Goal: Ask a question: Seek information or help from site administrators or community

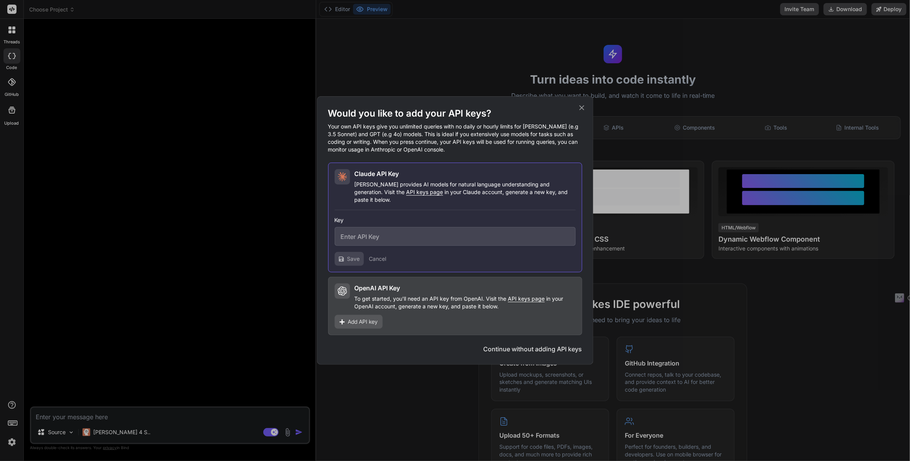
click at [406, 195] on span "API keys page" at bounding box center [424, 192] width 37 height 7
click at [582, 111] on icon at bounding box center [581, 108] width 5 height 5
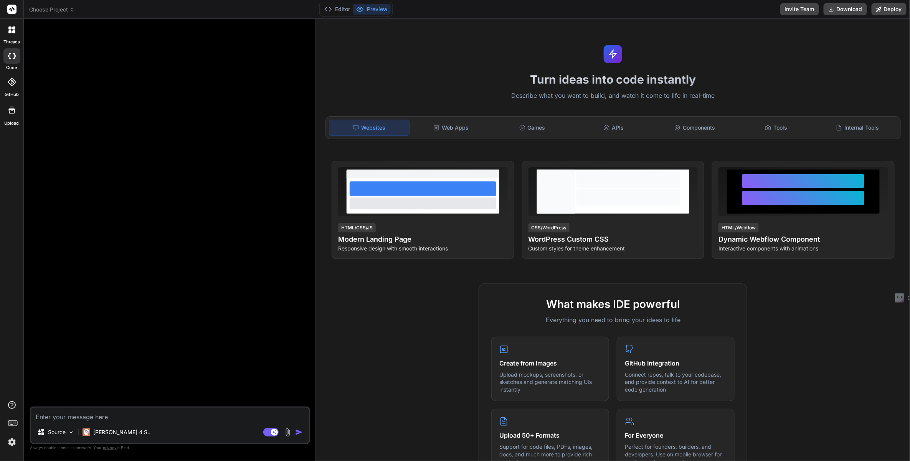
click at [12, 446] on img at bounding box center [11, 442] width 13 height 13
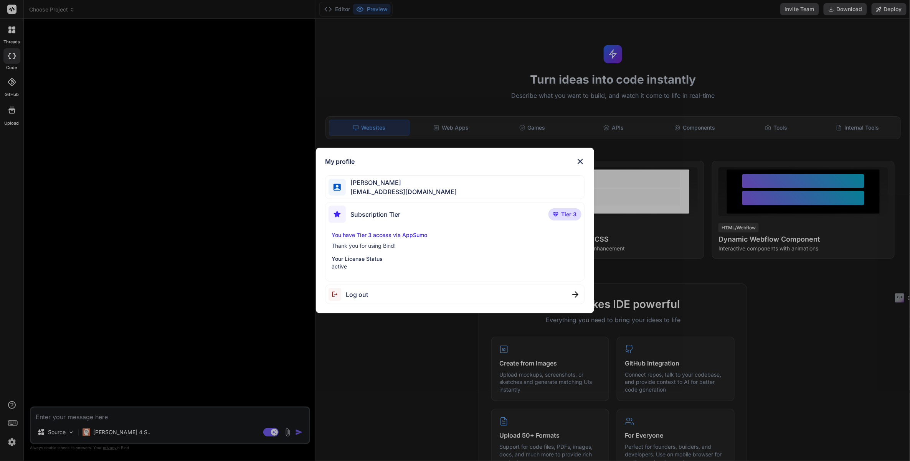
click at [10, 444] on div "My profile Jamar Hargrove jamar815@gmail.com Subscription Tier Tier 3 You have …" at bounding box center [455, 230] width 910 height 461
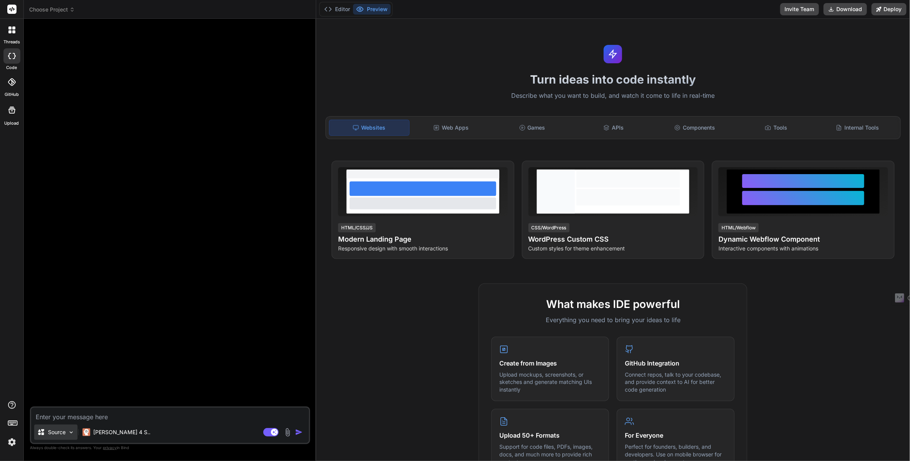
click at [78, 438] on div "Source" at bounding box center [55, 432] width 43 height 15
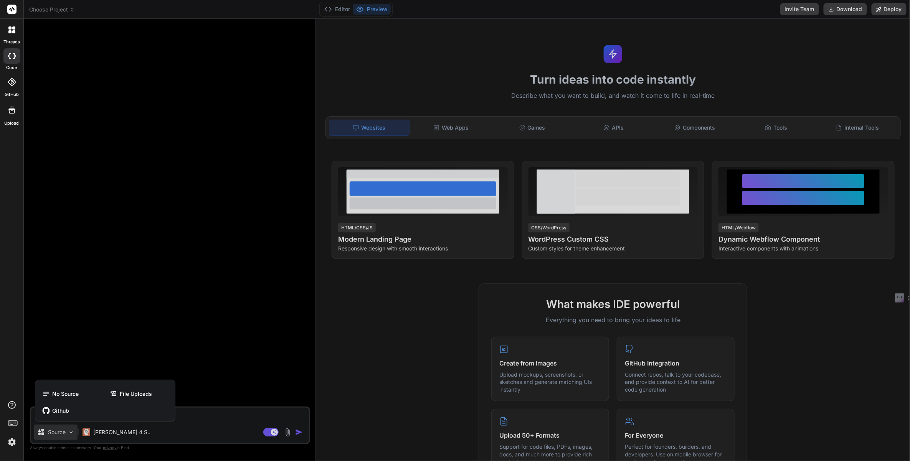
click at [92, 432] on div at bounding box center [455, 230] width 910 height 461
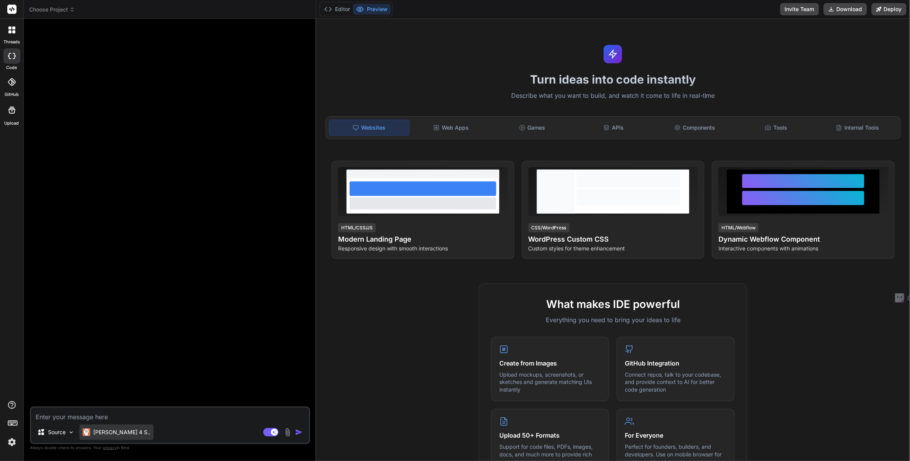
click at [92, 434] on div "[PERSON_NAME] 4 S.." at bounding box center [117, 433] width 68 height 8
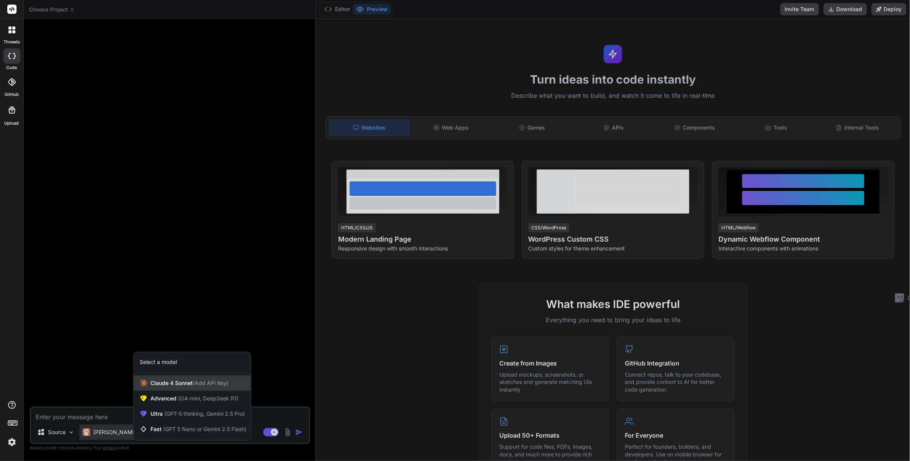
click at [195, 383] on span "[PERSON_NAME] 4 Sonnet (Add API Key)" at bounding box center [189, 384] width 78 height 8
type textarea "x"
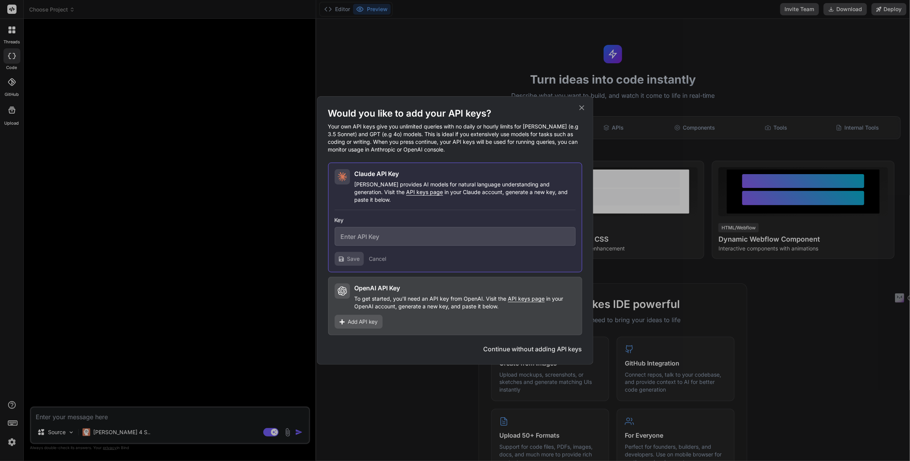
click at [368, 231] on input "text" at bounding box center [455, 236] width 241 height 19
paste input "sk-ant-api03-tprbFAFuVQCY_rxz-kTGxo6XsjdIBkSxcQmWF05H3cU2Ui-8ofBXpKUFP2SFCl_-et…"
type input "sk-ant-api03-tprbFAFuVQCY_rxz-kTGxo6XsjdIBkSxcQmWF05H3cU2Ui-8ofBXpKUFP2SFCl_-et…"
click at [349, 255] on span "Save" at bounding box center [353, 259] width 13 height 8
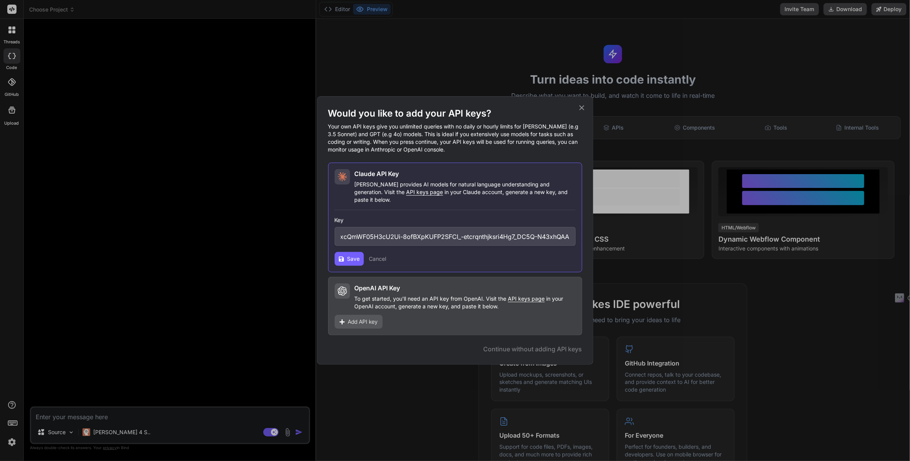
scroll to position [0, 0]
click at [345, 254] on button "Save" at bounding box center [349, 259] width 29 height 14
click at [352, 256] on span "Save" at bounding box center [353, 259] width 13 height 8
click at [523, 297] on span "API keys page" at bounding box center [526, 298] width 37 height 7
click at [360, 318] on span "Add API key" at bounding box center [363, 322] width 30 height 8
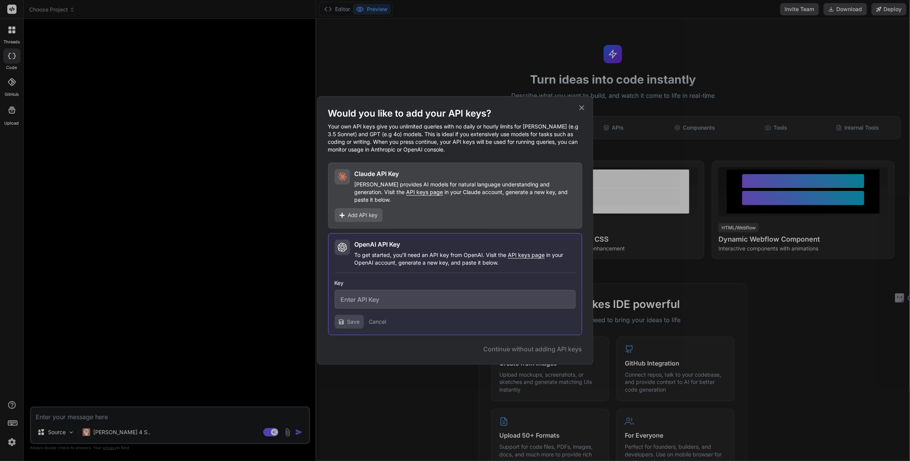
click at [371, 302] on input "text" at bounding box center [455, 299] width 241 height 19
paste input "sk-proj-z267ENPa_TXSjtpvSZw9fXKtA_IORgeqhzfsZ7YSXv-WKz7m8kr4OHU1Bp1imUAxOVSSMzJ…"
type input "sk-proj-z267ENPa_TXSjtpvSZw9fXKtA_IORgeqhzfsZ7YSXv-WKz7m8kr4OHU1Bp1imUAxOVSSMzJ…"
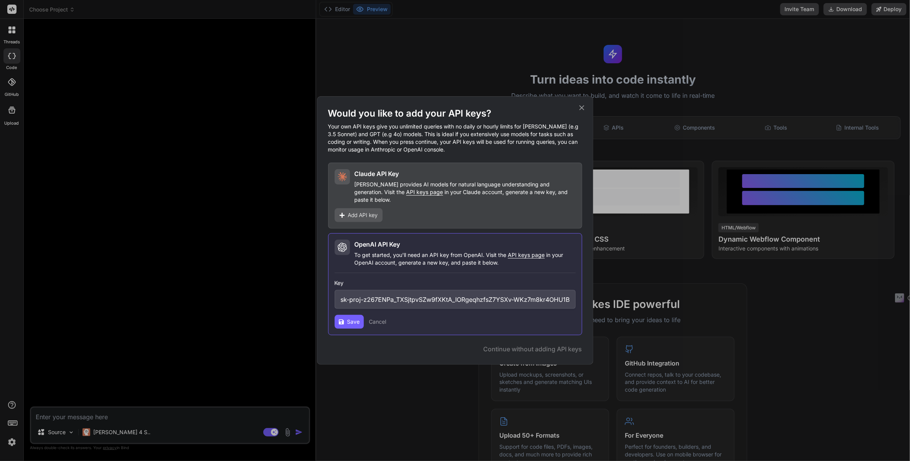
click at [353, 318] on span "Save" at bounding box center [353, 322] width 13 height 8
click at [556, 347] on span "Continue" at bounding box center [557, 349] width 27 height 9
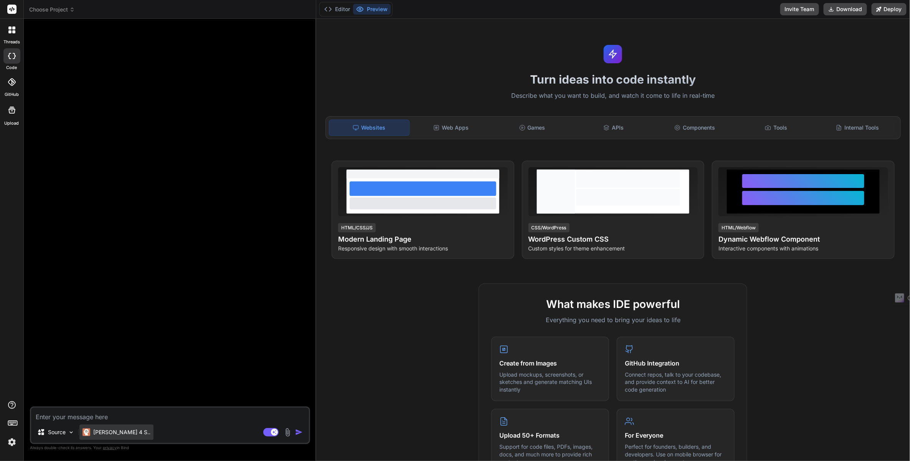
click at [116, 436] on p "[PERSON_NAME] 4 S.." at bounding box center [121, 433] width 57 height 8
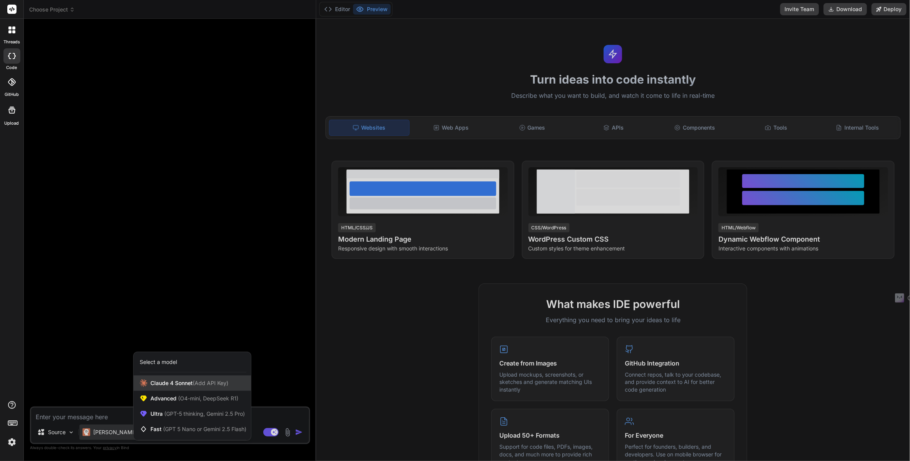
click at [185, 380] on div "[PERSON_NAME] 4 Sonnet (Add API Key)" at bounding box center [192, 383] width 117 height 15
type textarea "x"
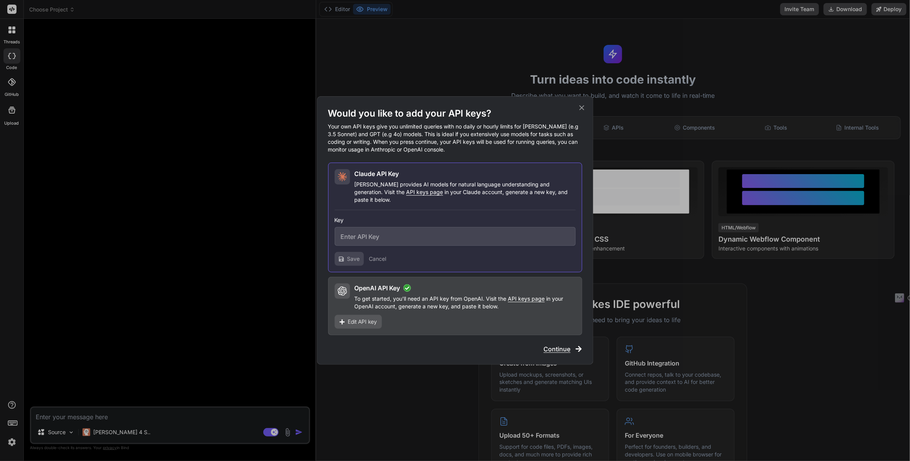
click at [421, 240] on input "text" at bounding box center [455, 236] width 241 height 19
click at [413, 232] on input "text" at bounding box center [455, 236] width 241 height 19
drag, startPoint x: 391, startPoint y: 234, endPoint x: 388, endPoint y: 232, distance: 4.2
click at [388, 232] on input "text" at bounding box center [455, 236] width 241 height 19
paste input "sk-ant-api03-tprbFAFuVQCY_rxz-kTGxo6XsjdIBkSxcQmWF05H3cU2Ui-8ofBXpKUFP2SFCl_-et…"
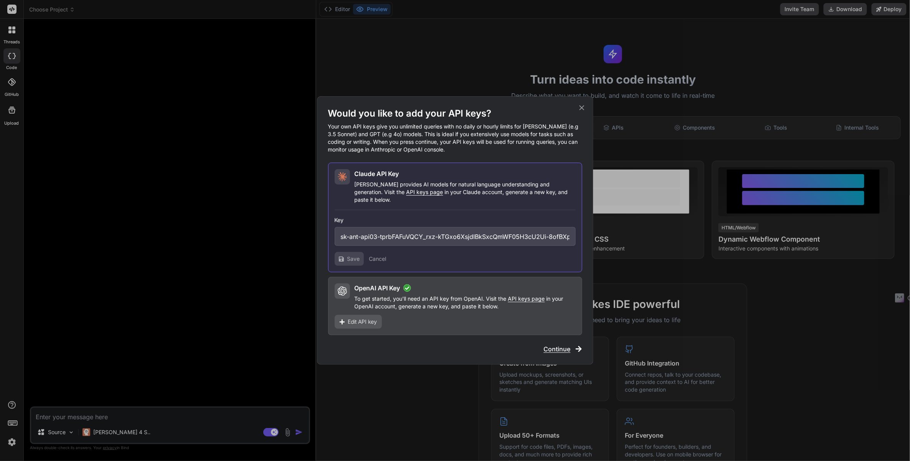
scroll to position [0, 148]
type input "sk-ant-api03-tprbFAFuVQCY_rxz-kTGxo6XsjdIBkSxcQmWF05H3cU2Ui-8ofBXpKUFP2SFCl_-et…"
click at [347, 258] on span "Save" at bounding box center [353, 259] width 13 height 8
click at [563, 345] on span "Continue" at bounding box center [557, 349] width 27 height 9
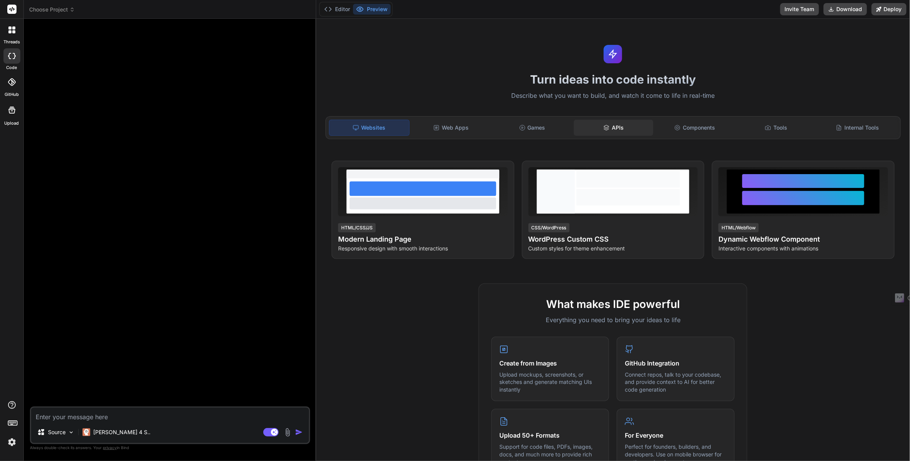
click at [614, 121] on div "APIs" at bounding box center [614, 128] width 80 height 16
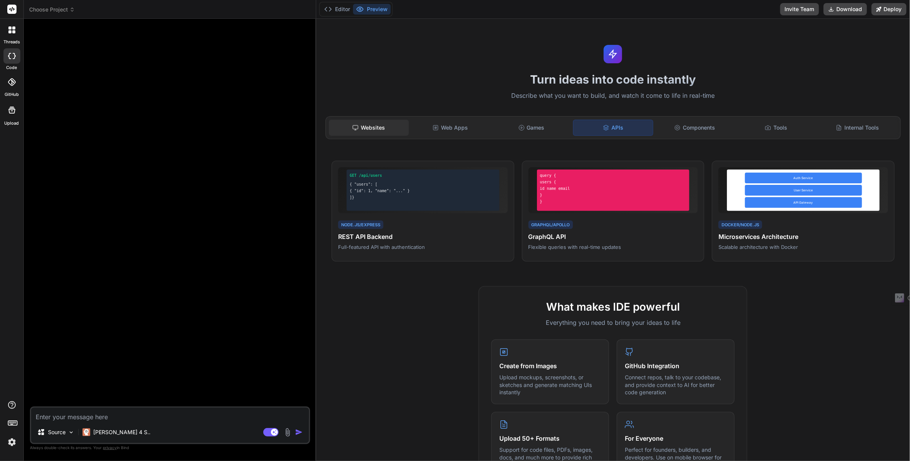
click at [363, 127] on div "Websites" at bounding box center [369, 128] width 80 height 16
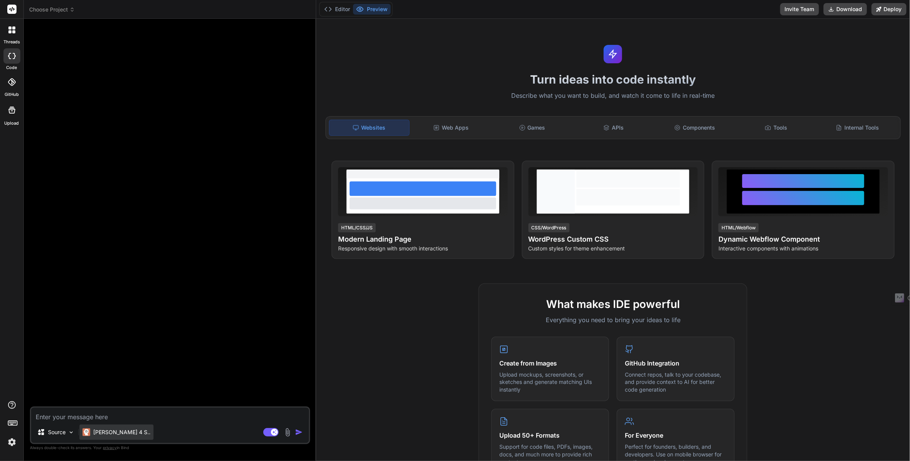
click at [94, 431] on p "[PERSON_NAME] 4 S.." at bounding box center [121, 433] width 57 height 8
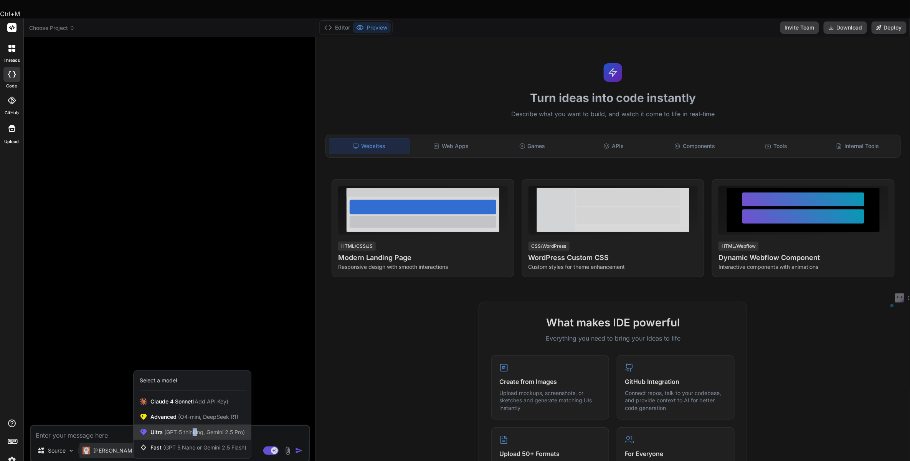
drag, startPoint x: 199, startPoint y: 415, endPoint x: 193, endPoint y: 417, distance: 6.0
click at [193, 429] on span "(GPT-5 thinking, Gemini 2.5 Pro)" at bounding box center [204, 432] width 82 height 7
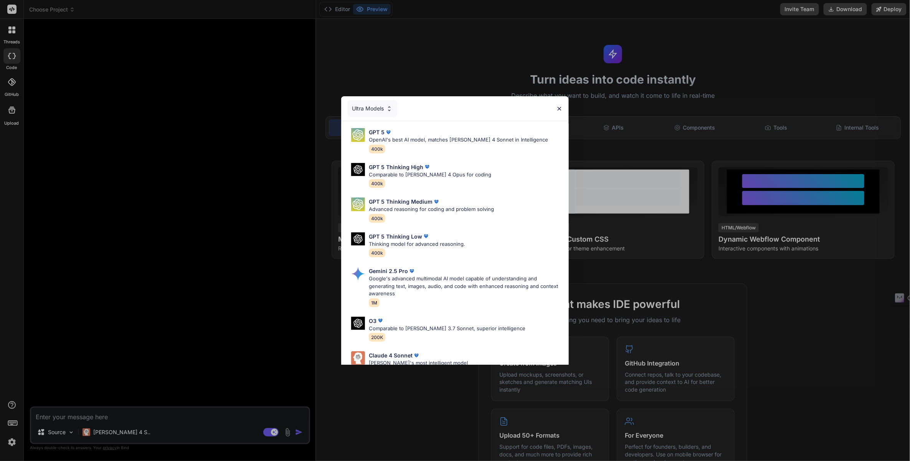
click at [131, 429] on div "Ultra Models GPT 5 OpenAI's best AI model, matches Claude 4 Sonnet in Intellige…" at bounding box center [455, 230] width 910 height 461
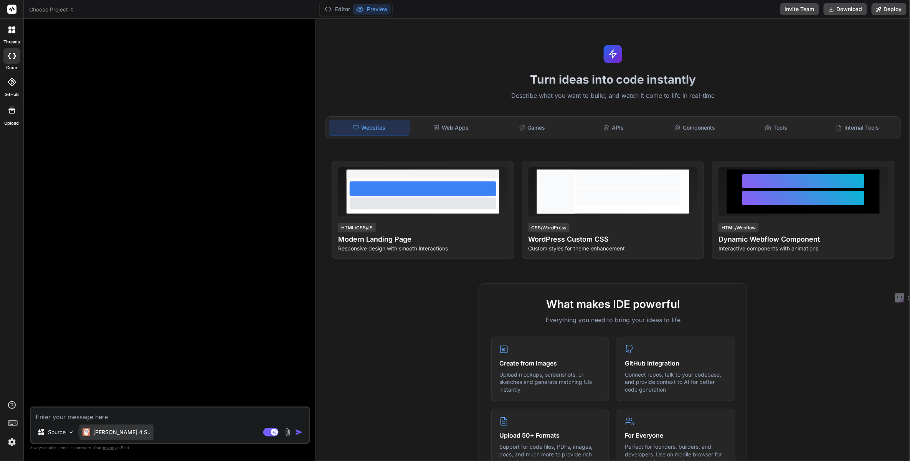
click at [117, 429] on div "[PERSON_NAME] 4 S.." at bounding box center [116, 432] width 74 height 15
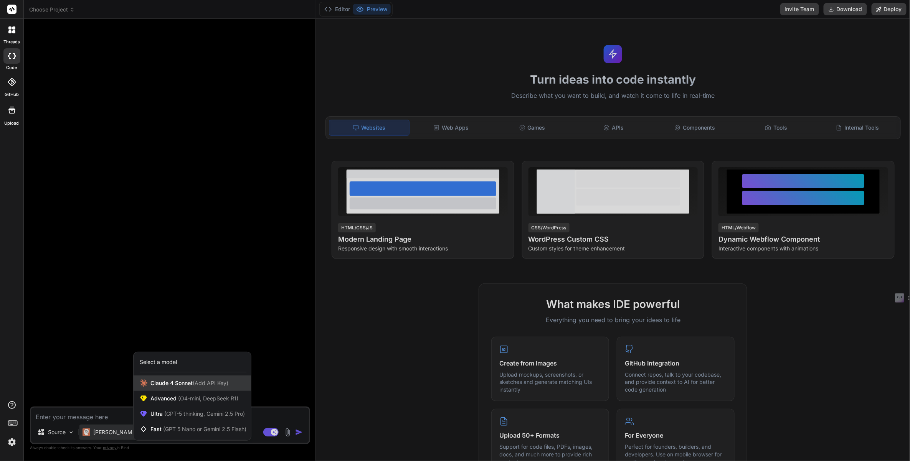
click at [185, 383] on span "[PERSON_NAME] 4 Sonnet (Add API Key)" at bounding box center [189, 384] width 78 height 8
type textarea "x"
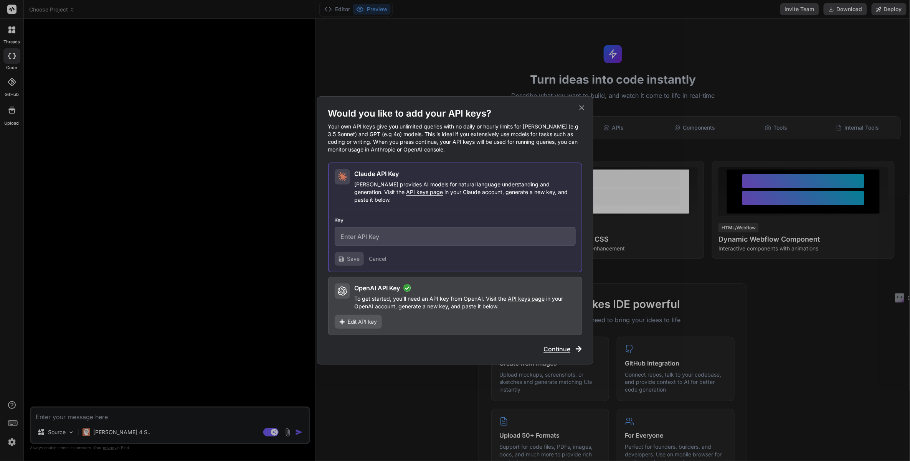
click at [390, 200] on p "Claude provides AI models for natural language understanding and generation. Vi…" at bounding box center [465, 192] width 221 height 23
click at [406, 195] on span "API keys page" at bounding box center [424, 192] width 37 height 7
click at [374, 227] on input "text" at bounding box center [455, 236] width 241 height 19
click at [374, 231] on input "text" at bounding box center [455, 236] width 241 height 19
paste input "sk-ant-api03-tprbFAFuVQCY_rxz-kTGxo6XsjdIBkSxcQmWF05H3cU2Ui-8ofBXpKUFP2SFCl_-et…"
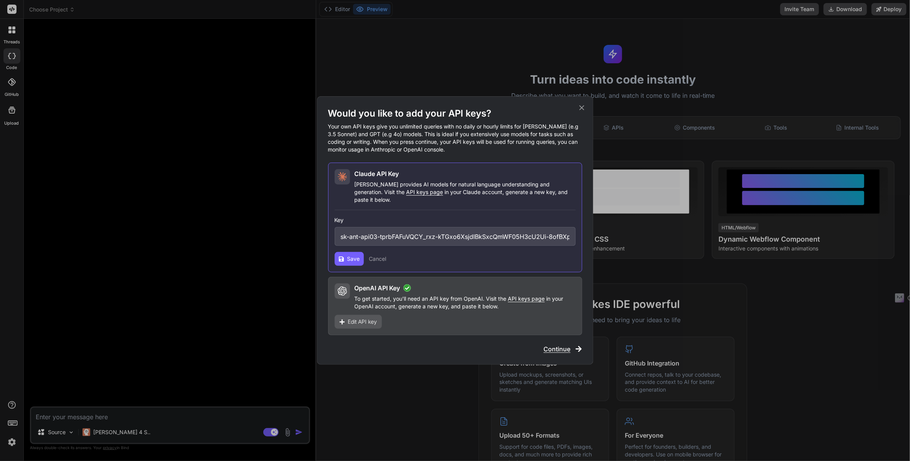
scroll to position [0, 148]
type input "sk-ant-api03-tprbFAFuVQCY_rxz-kTGxo6XsjdIBkSxcQmWF05H3cU2Ui-8ofBXpKUFP2SFCl_-et…"
click at [349, 252] on button "Save" at bounding box center [349, 259] width 29 height 14
click at [345, 258] on button "Save" at bounding box center [349, 259] width 29 height 14
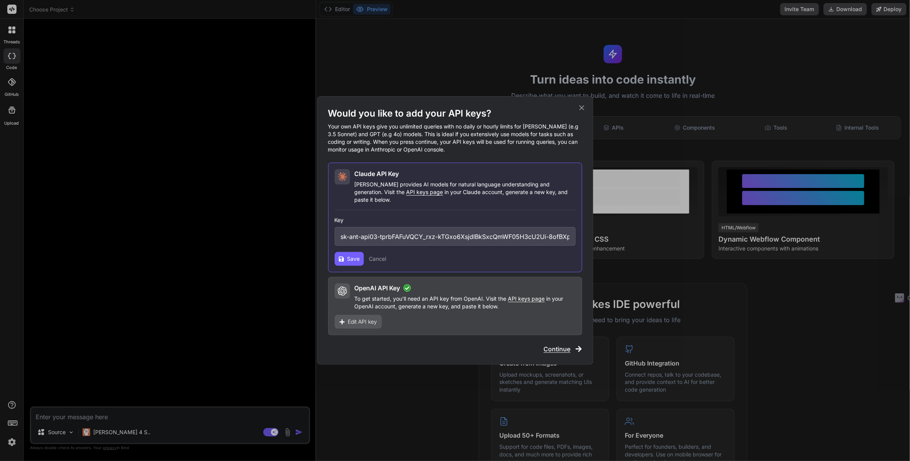
click at [582, 110] on icon at bounding box center [582, 108] width 8 height 8
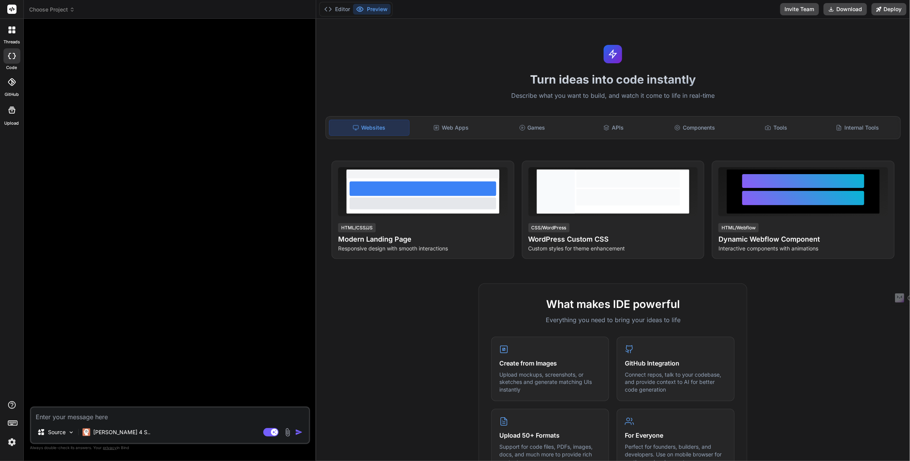
click at [198, 78] on div at bounding box center [170, 216] width 279 height 382
click at [118, 430] on p "[PERSON_NAME] 4 S.." at bounding box center [121, 433] width 57 height 8
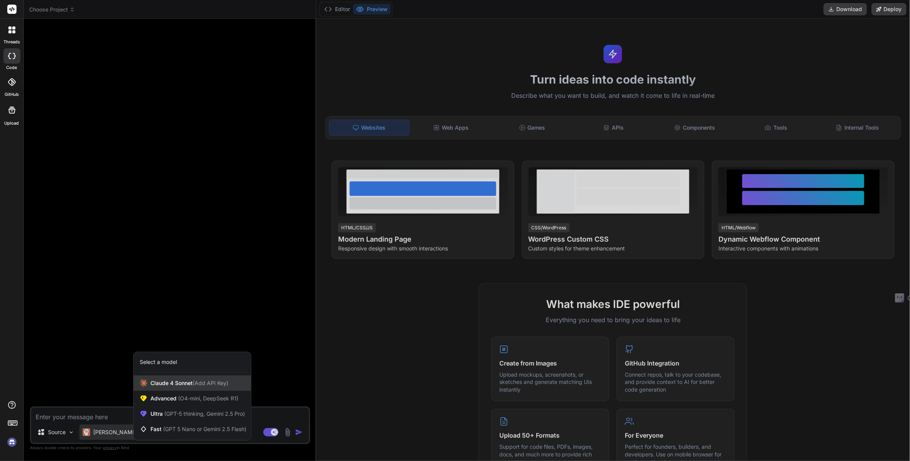
click at [197, 384] on span "(Add API Key)" at bounding box center [211, 383] width 36 height 7
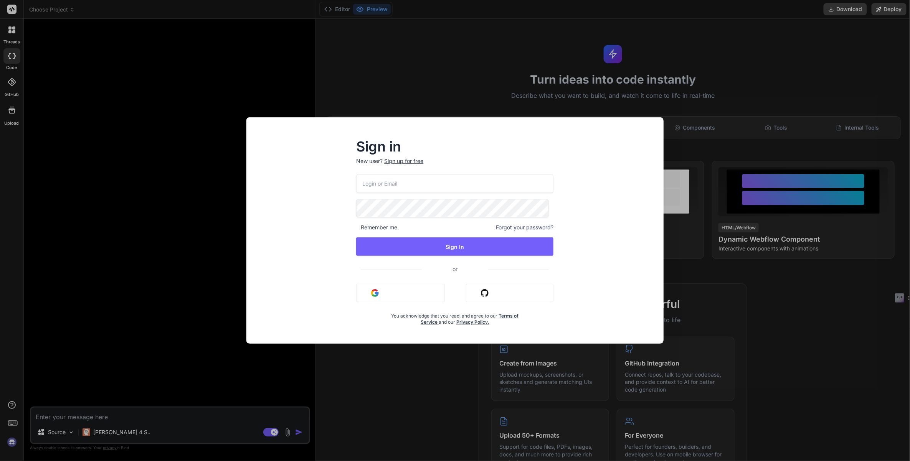
click at [385, 293] on button "Sign in with Google" at bounding box center [400, 293] width 89 height 18
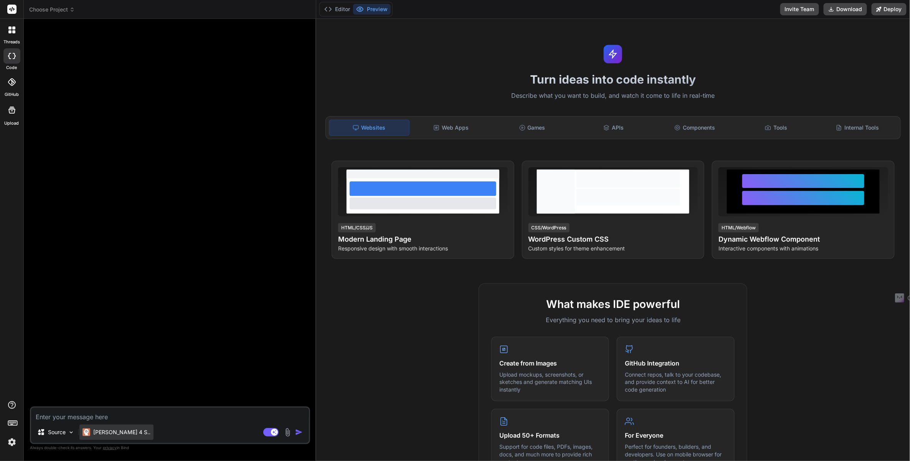
click at [89, 432] on img at bounding box center [87, 433] width 8 height 8
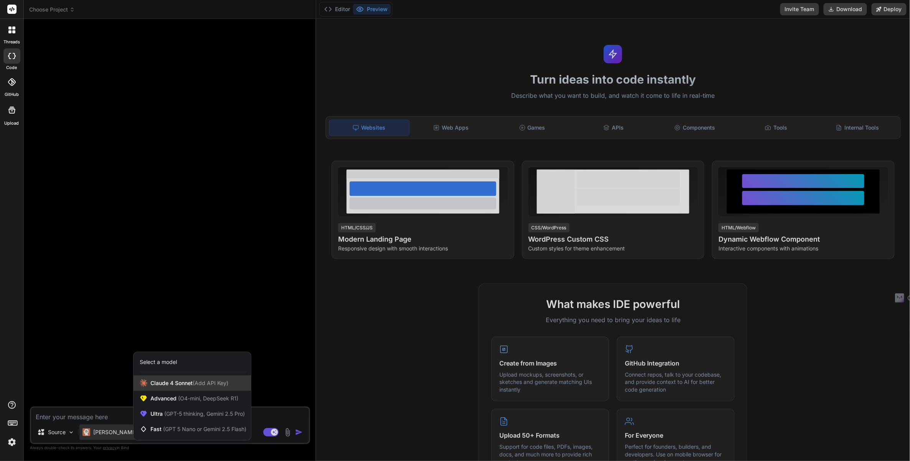
click at [174, 386] on span "[PERSON_NAME] 4 Sonnet (Add API Key)" at bounding box center [189, 384] width 78 height 8
type textarea "x"
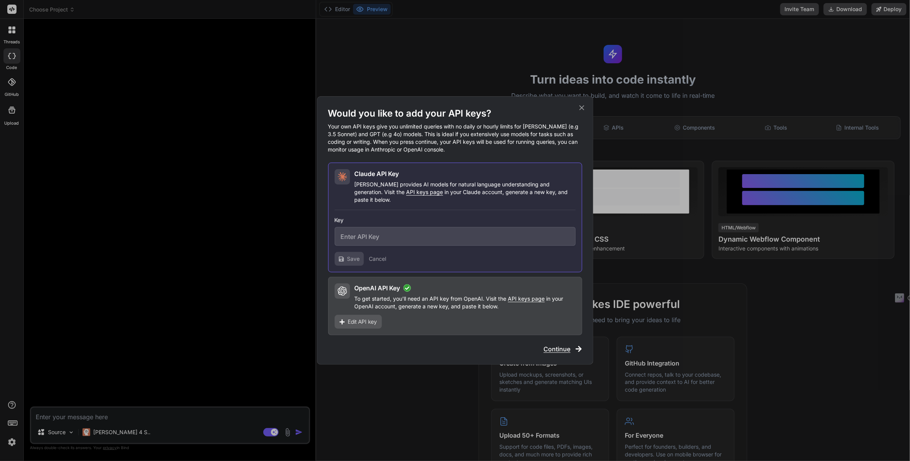
click at [390, 231] on input "text" at bounding box center [455, 236] width 241 height 19
click at [383, 234] on input "text" at bounding box center [455, 236] width 241 height 19
paste input "sk-ant-api03-tprbFAFuVQCY_rxz-kTGxo6XsjdIBkSxcQmWF05H3cU2Ui-8ofBXpKUFP2SFCl_-et…"
type input "sk-ant-api03-tprbFAFuVQCY_rxz-kTGxo6XsjdIBkSxcQmWF05H3cU2Ui-8ofBXpKUFP2SFCl_-et…"
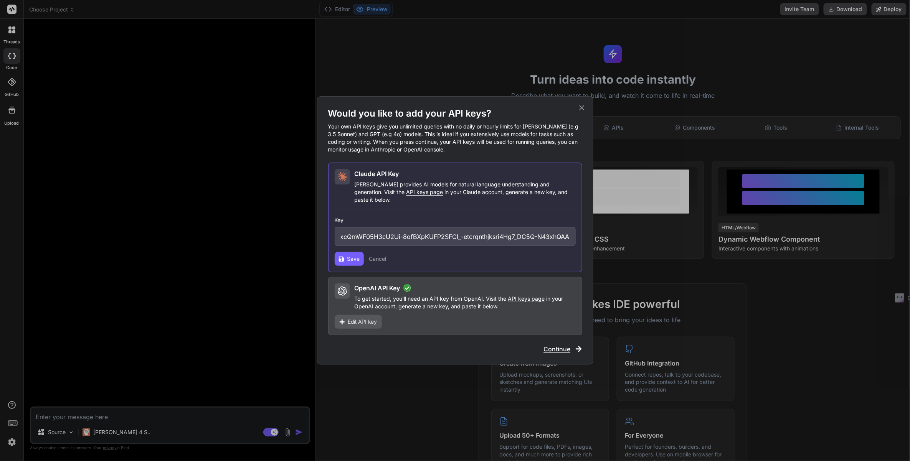
click at [339, 260] on button "Save" at bounding box center [349, 259] width 29 height 14
click at [561, 346] on span "Continue" at bounding box center [557, 349] width 27 height 9
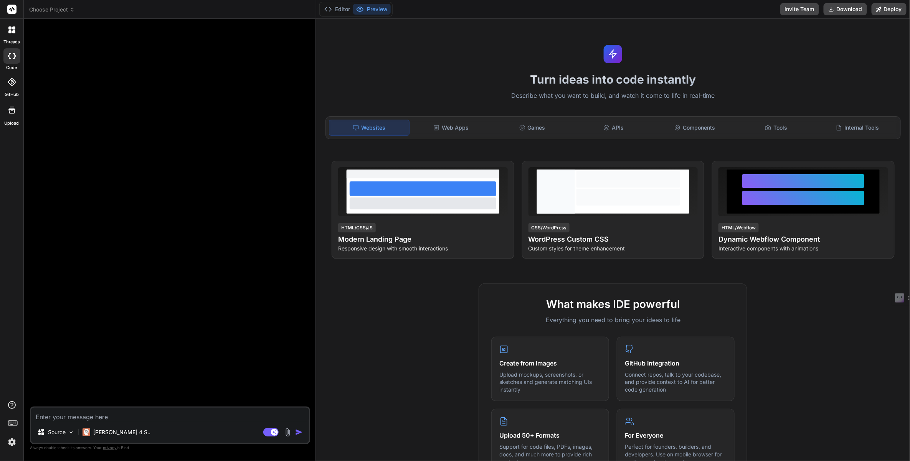
click at [12, 30] on icon at bounding box center [11, 29] width 7 height 7
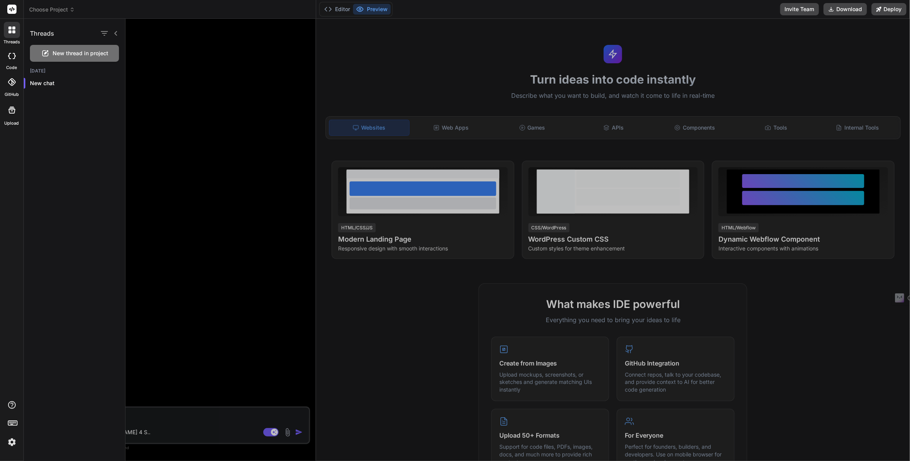
click at [12, 13] on rect at bounding box center [11, 9] width 9 height 9
click at [10, 107] on icon at bounding box center [11, 110] width 7 height 7
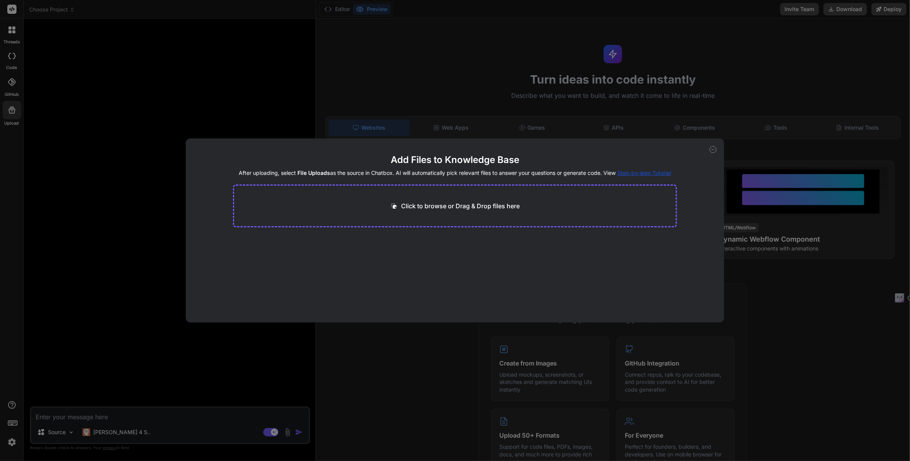
click at [474, 221] on div "Click to browse or Drag & Drop files here" at bounding box center [455, 206] width 444 height 43
click at [467, 211] on p "Click to browse or Drag & Drop files here" at bounding box center [460, 205] width 119 height 9
click at [211, 92] on div "Add Files to Knowledge Base After uploading, select File Uploads as the source …" at bounding box center [455, 230] width 910 height 461
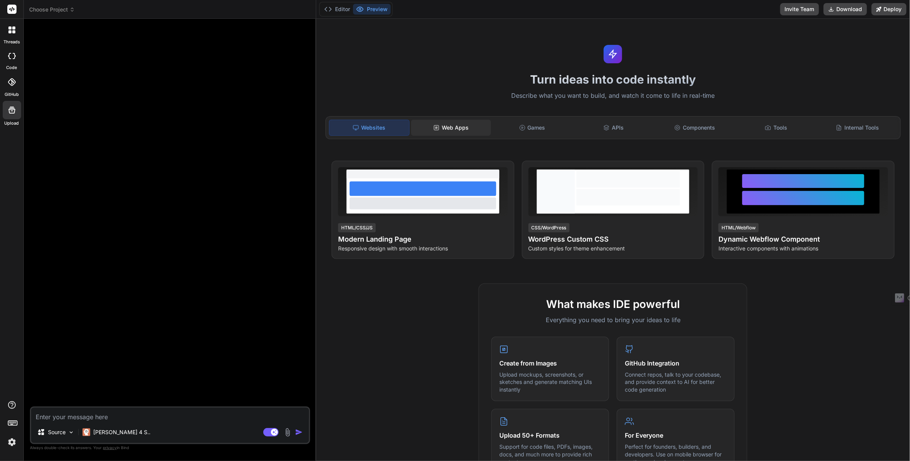
click at [462, 123] on div "Web Apps" at bounding box center [451, 128] width 80 height 16
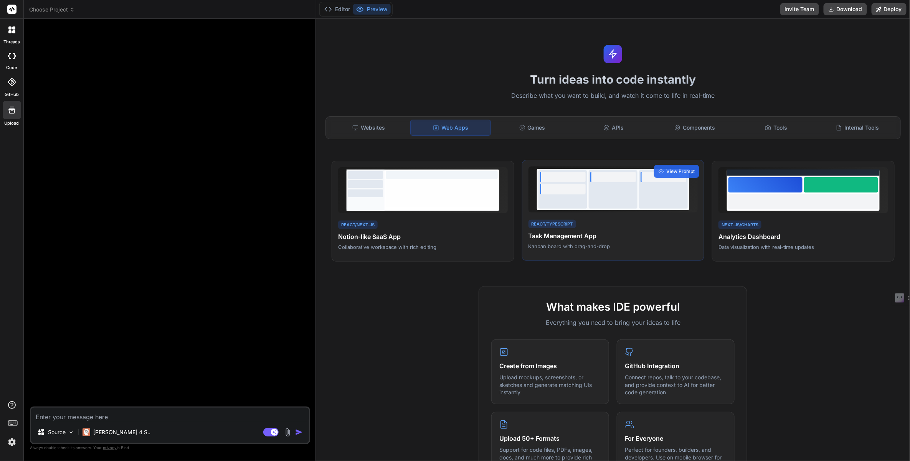
click at [622, 180] on div at bounding box center [613, 177] width 46 height 11
click at [666, 170] on span "View Prompt" at bounding box center [680, 171] width 28 height 7
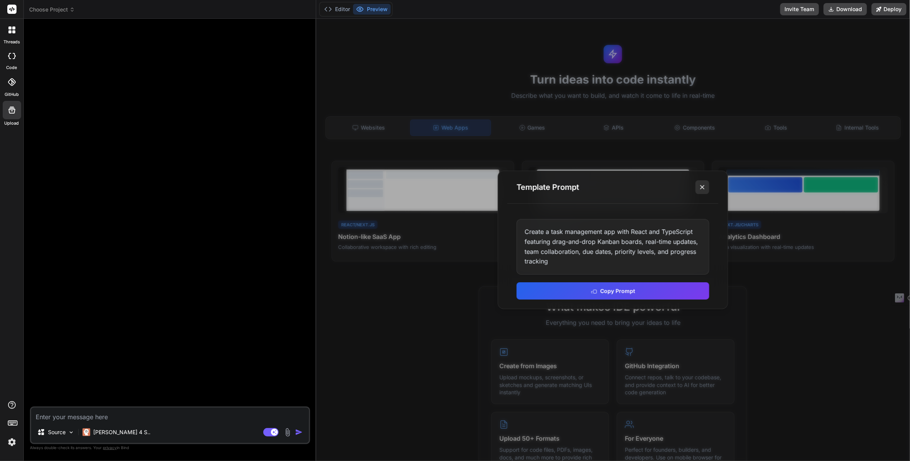
click at [703, 190] on icon at bounding box center [702, 187] width 8 height 8
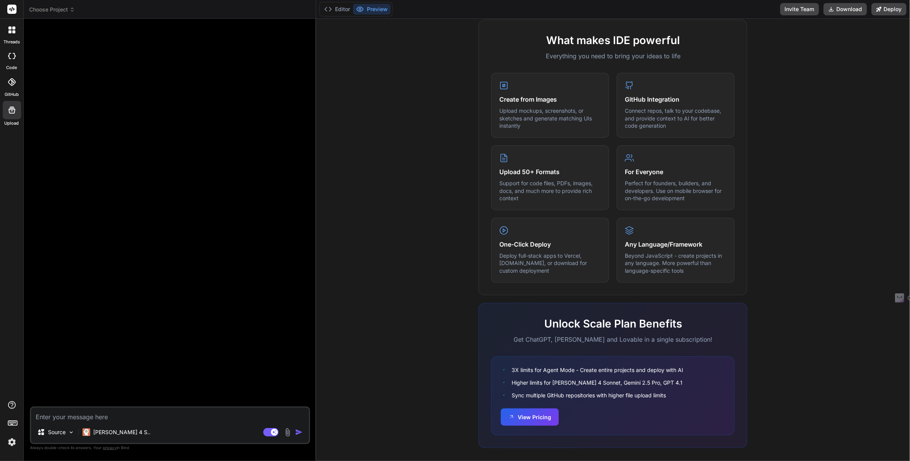
scroll to position [258, 0]
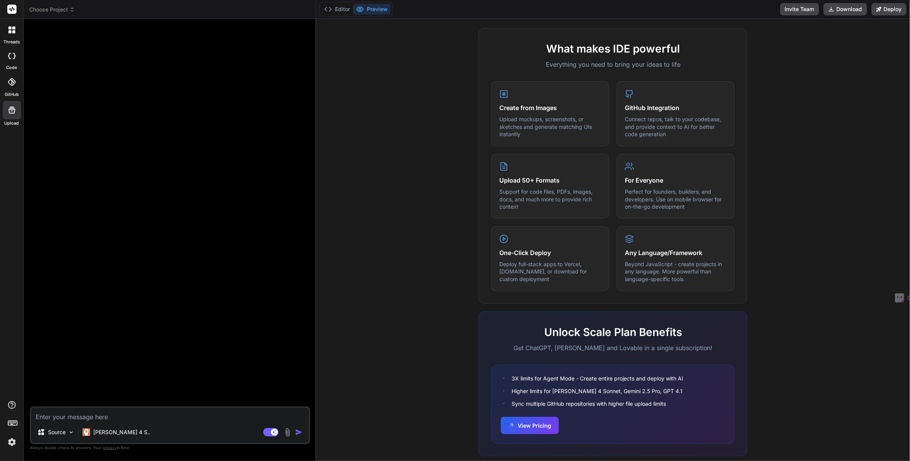
drag, startPoint x: 815, startPoint y: 266, endPoint x: 820, endPoint y: 214, distance: 52.1
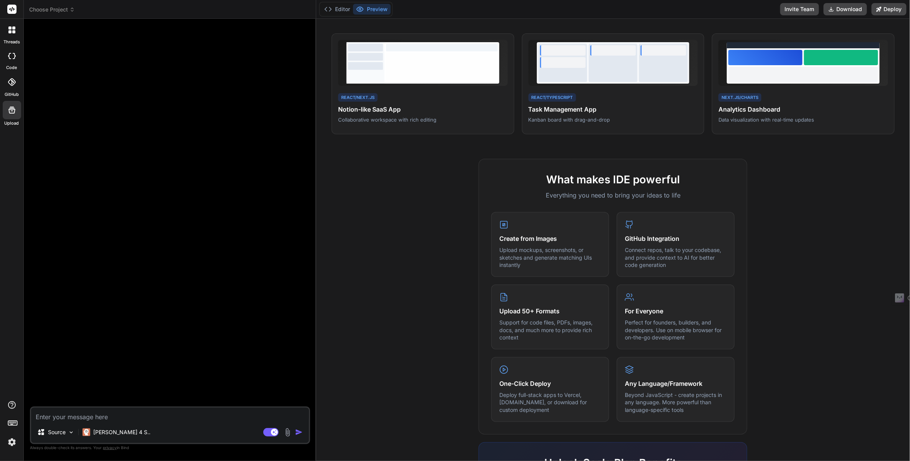
scroll to position [0, 0]
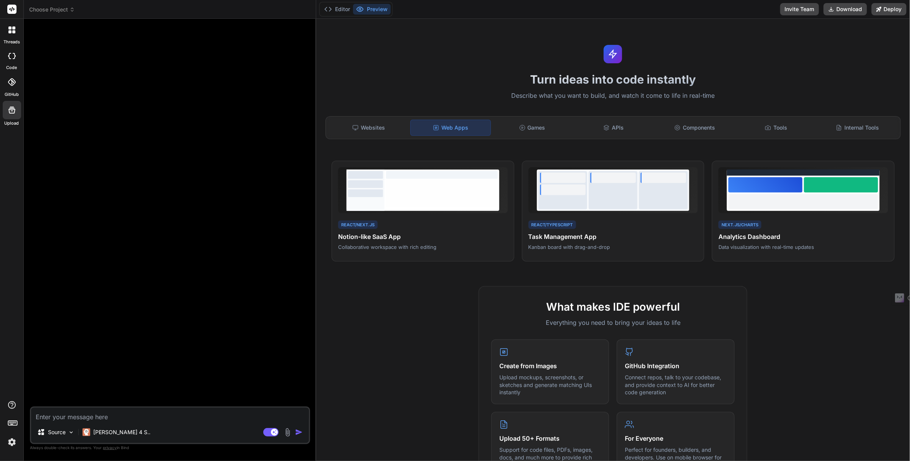
click at [17, 32] on div at bounding box center [12, 30] width 16 height 16
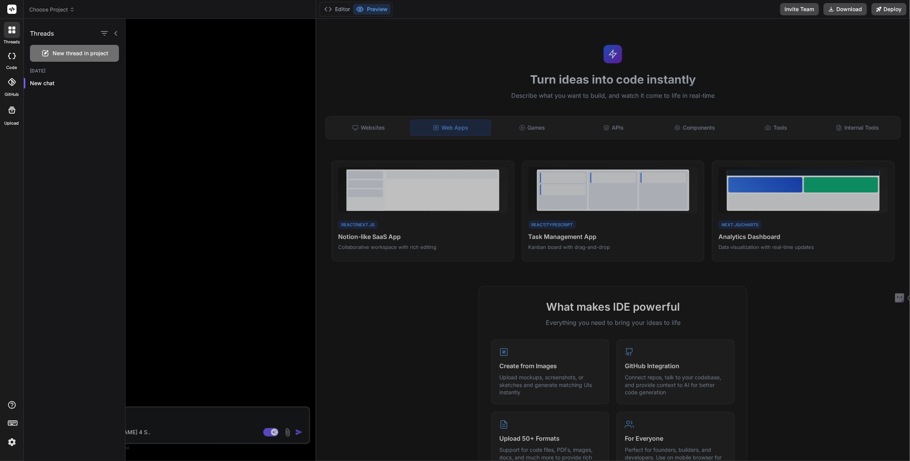
click at [17, 61] on div at bounding box center [11, 55] width 17 height 15
type textarea "x"
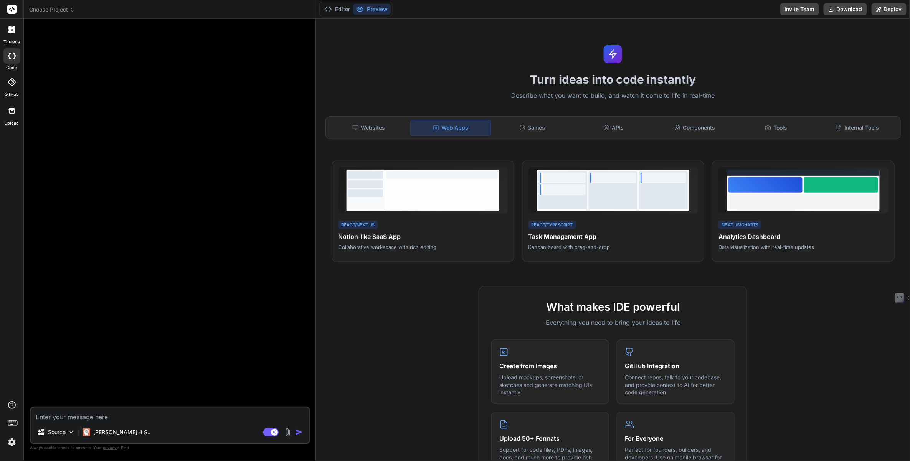
click at [8, 83] on icon at bounding box center [12, 82] width 8 height 8
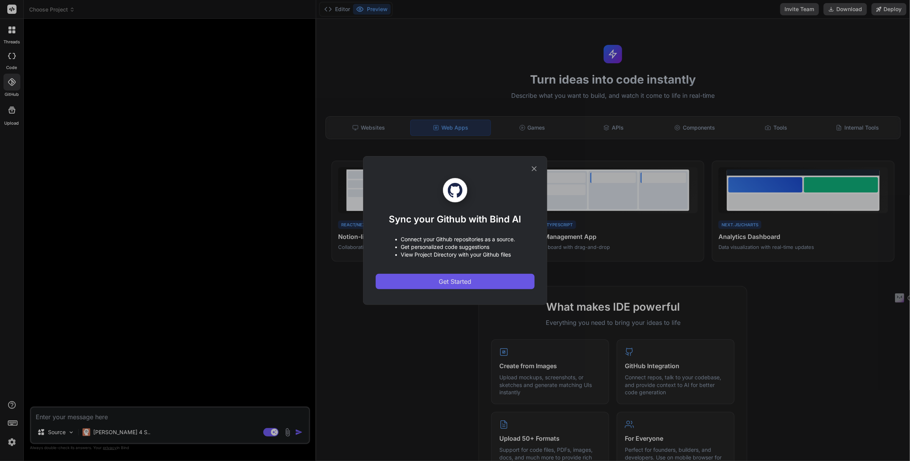
click at [441, 283] on span "Get Started" at bounding box center [455, 281] width 33 height 9
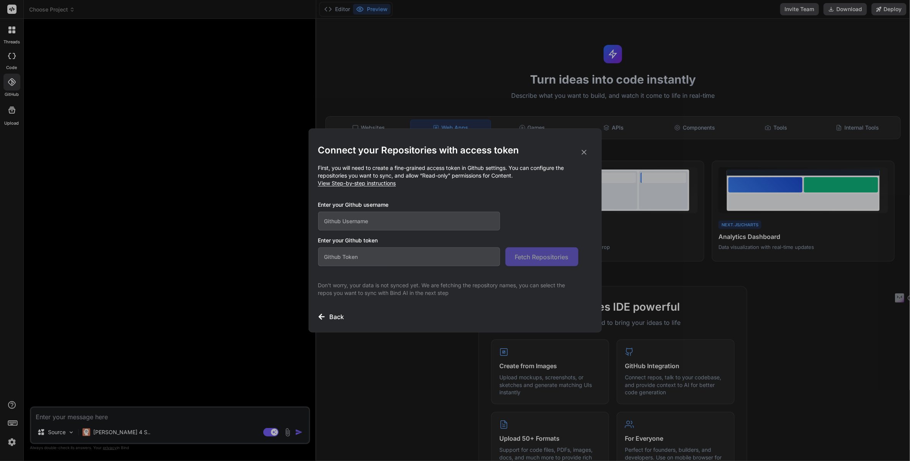
click at [386, 217] on input "text" at bounding box center [409, 221] width 182 height 19
type input "J"
click at [372, 185] on span "View Step-by-step instructions" at bounding box center [357, 183] width 78 height 7
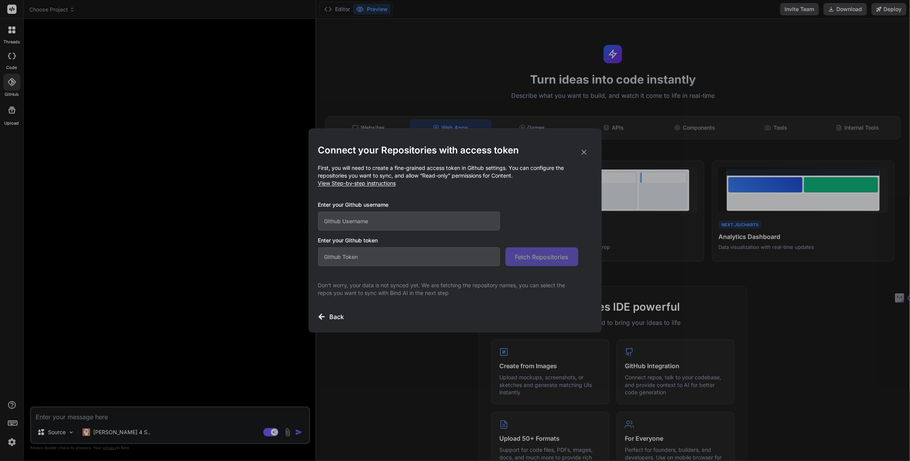
click at [379, 185] on span "View Step-by-step instructions" at bounding box center [357, 183] width 78 height 7
drag, startPoint x: 370, startPoint y: 227, endPoint x: 363, endPoint y: 223, distance: 7.9
click at [366, 225] on input "text" at bounding box center [409, 221] width 182 height 19
paste input "Jamr815"
type input "Jamr815"
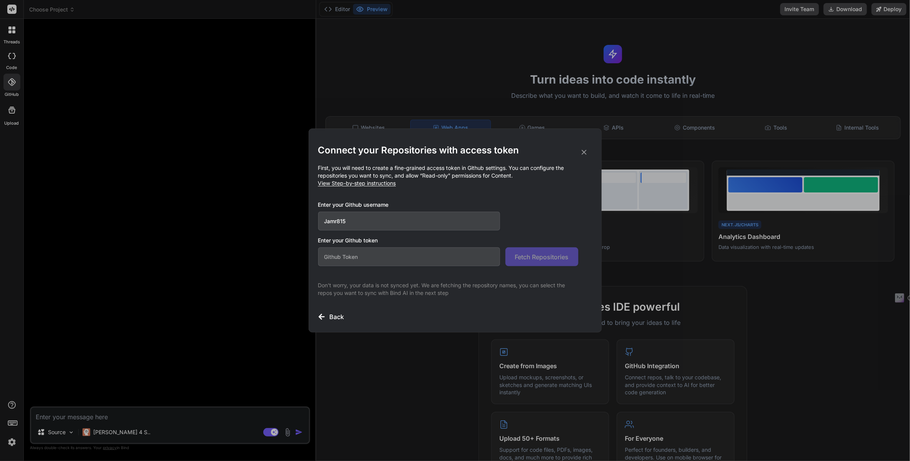
click at [368, 257] on input "text" at bounding box center [409, 257] width 182 height 19
paste input "github_pat_11BQ7MJTY0vaA77UnzhYDc_viilyyWp9yXOoAxxJJvtbh8J3mRzSpXxW8drMdzeS30D7…"
type input "github_pat_11BQ7MJTY0vaA77UnzhYDc_viilyyWp9yXOoAxxJJvtbh8J3mRzSpXxW8drMdzeS30D7…"
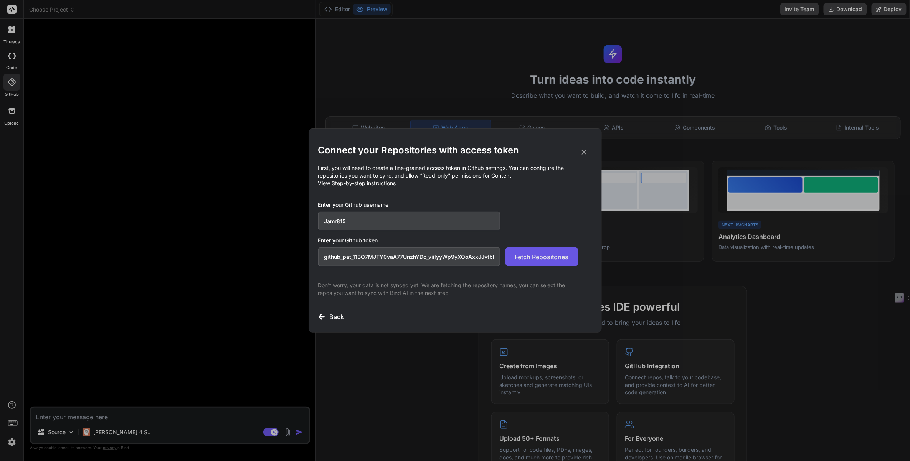
click at [533, 262] on button "Fetch Repositories" at bounding box center [541, 257] width 73 height 19
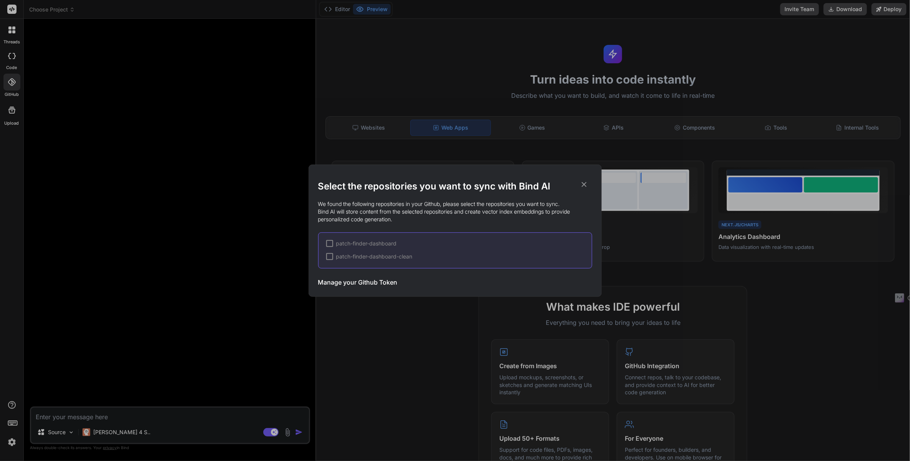
drag, startPoint x: 107, startPoint y: 206, endPoint x: 165, endPoint y: 197, distance: 58.6
click at [108, 206] on div "Select the repositories you want to sync with Bind AI We found the following re…" at bounding box center [455, 230] width 910 height 461
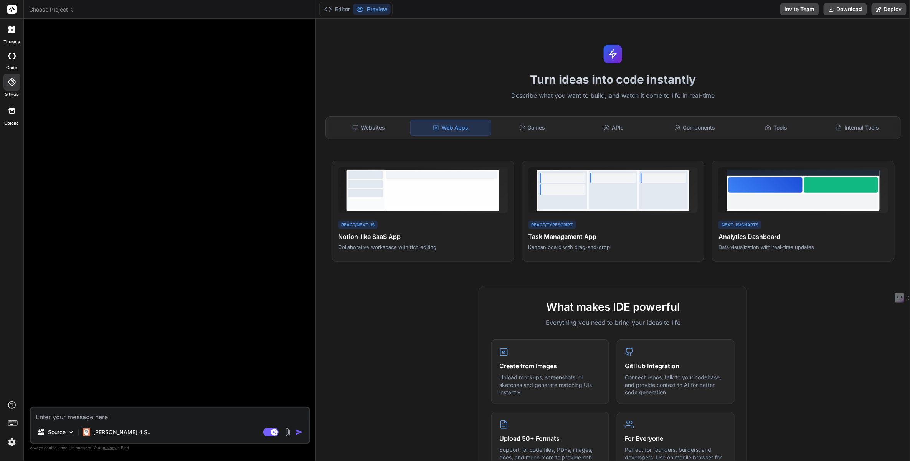
click at [119, 268] on div at bounding box center [170, 216] width 279 height 382
click at [109, 437] on div "[PERSON_NAME] 4 S.." at bounding box center [116, 432] width 74 height 15
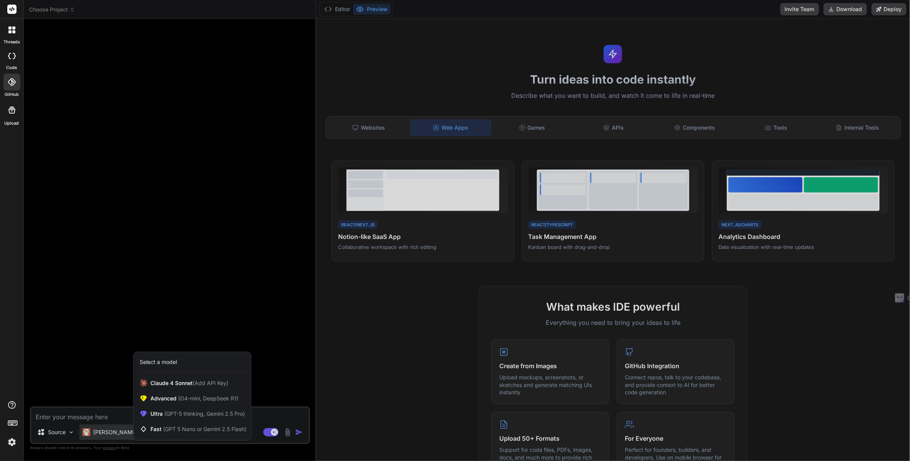
click at [102, 436] on div at bounding box center [455, 230] width 910 height 461
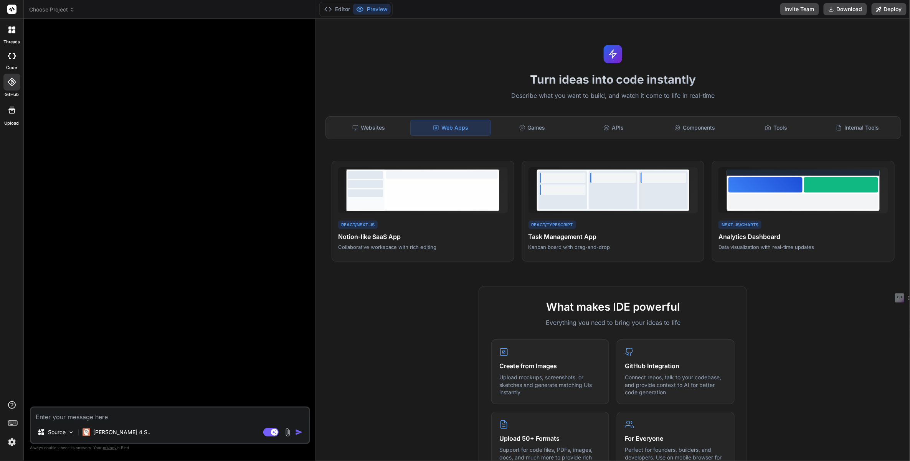
click at [89, 285] on div at bounding box center [170, 216] width 279 height 382
click at [69, 435] on img at bounding box center [71, 432] width 7 height 7
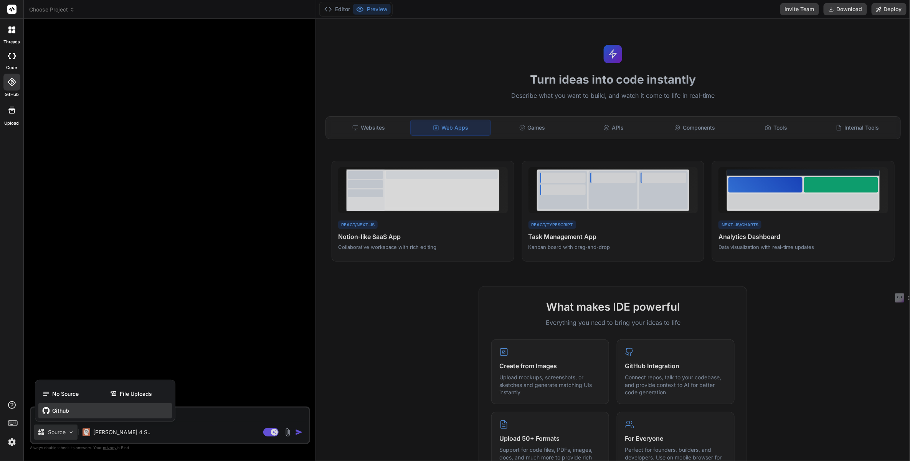
click at [54, 413] on span "Github" at bounding box center [60, 411] width 17 height 8
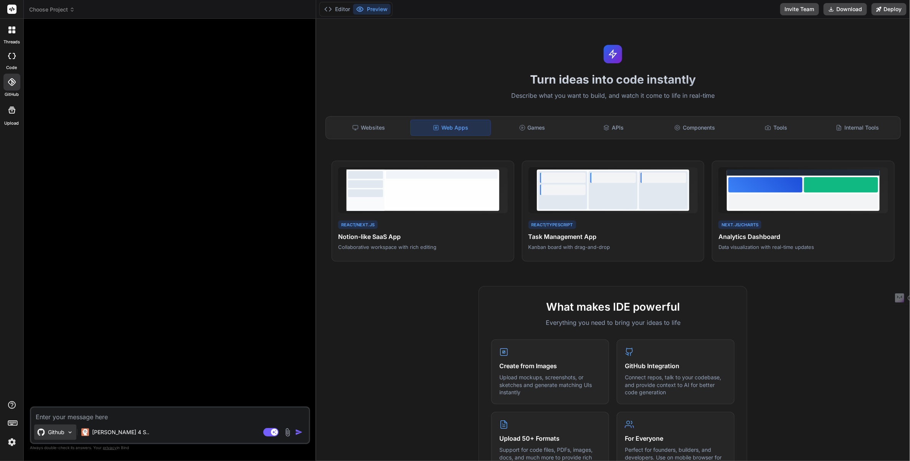
click at [71, 432] on img at bounding box center [70, 432] width 7 height 7
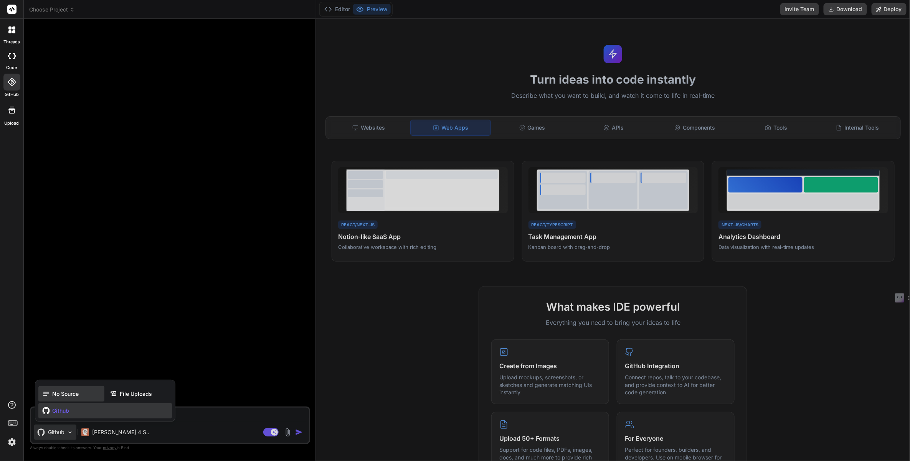
click at [65, 395] on span "No Source" at bounding box center [65, 394] width 26 height 8
type textarea "x"
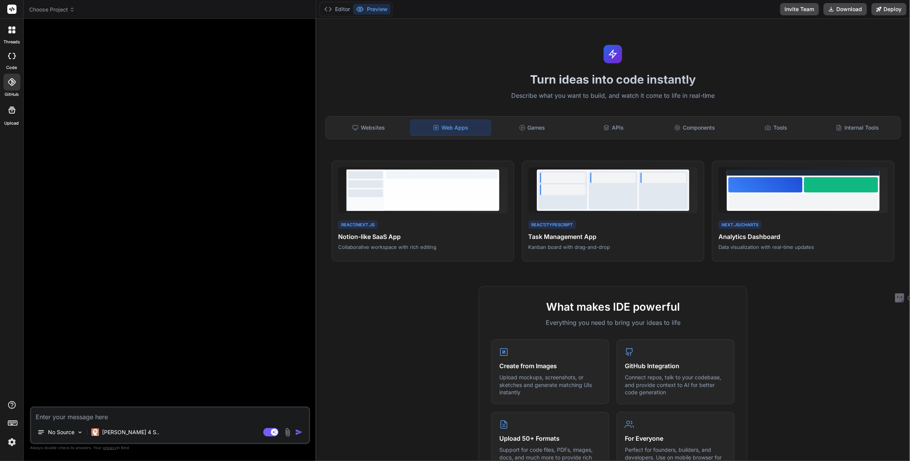
drag, startPoint x: 107, startPoint y: 137, endPoint x: 114, endPoint y: 132, distance: 7.7
click at [112, 134] on div at bounding box center [170, 216] width 279 height 382
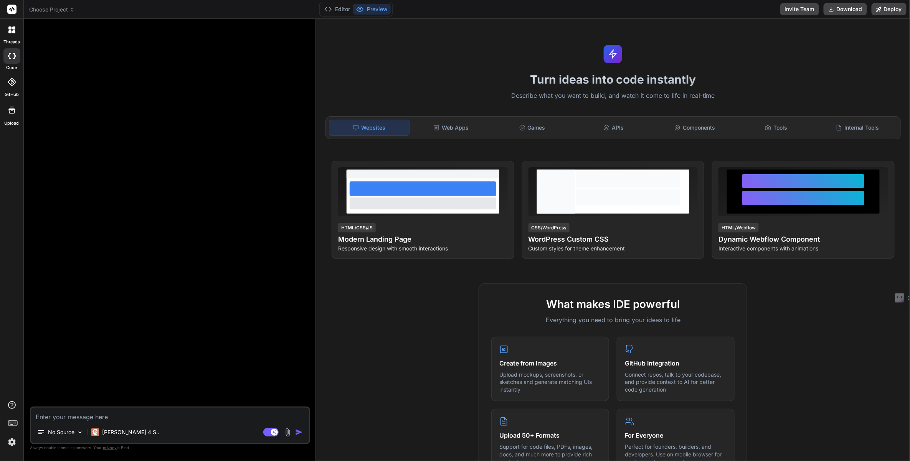
click at [108, 414] on textarea at bounding box center [170, 415] width 278 height 14
click at [97, 415] on textarea at bounding box center [170, 415] width 278 height 14
type textarea "x"
type textarea "i"
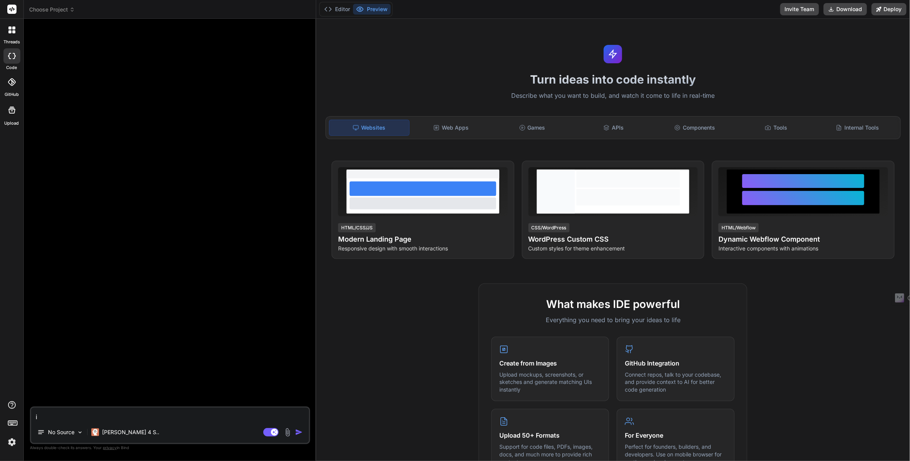
type textarea "x"
type textarea "im"
type textarea "x"
type textarea "im a"
type textarea "x"
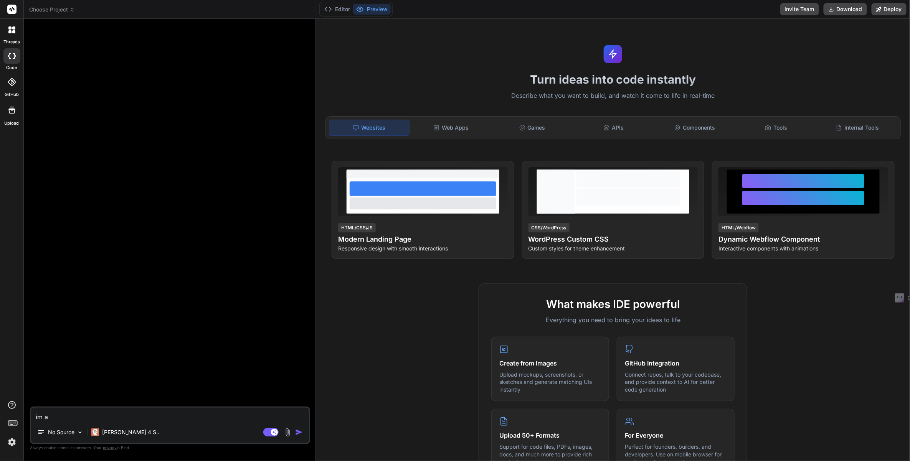
type textarea "im a f"
type textarea "x"
type textarea "im a"
type textarea "x"
type textarea "im a g"
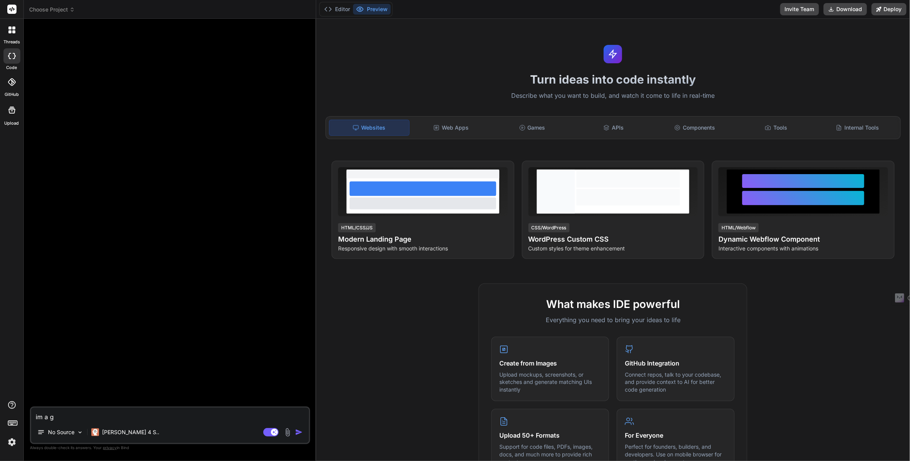
type textarea "x"
type textarea "im a gr"
type textarea "x"
type textarea "im a gra"
type textarea "x"
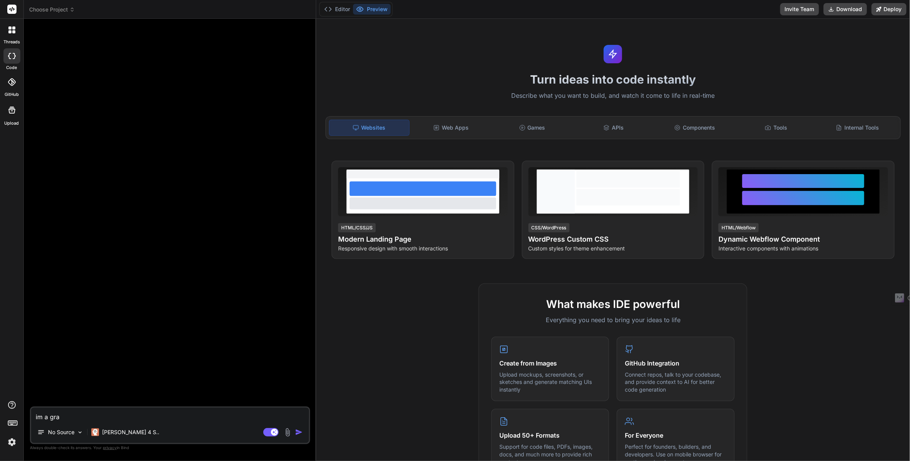
type textarea "im a grap"
type textarea "x"
type textarea "im a graph"
type textarea "x"
type textarea "im a graphi"
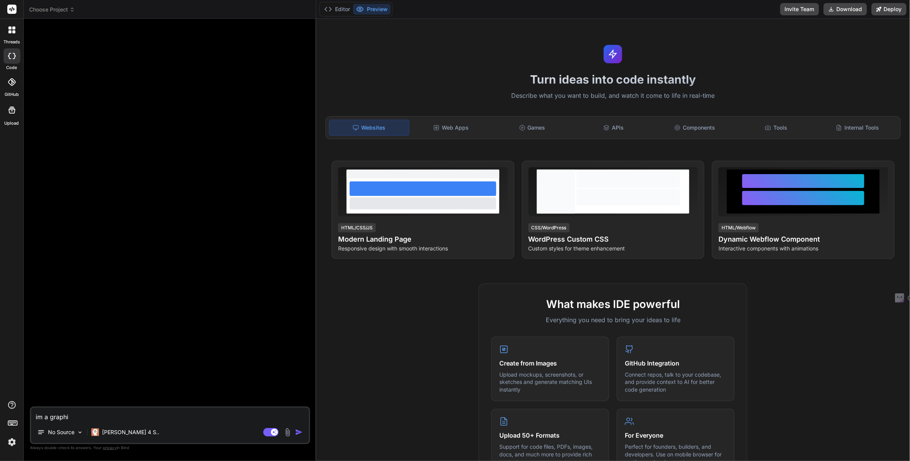
type textarea "x"
type textarea "im a graphic"
type textarea "x"
type textarea "im a graphic"
type textarea "x"
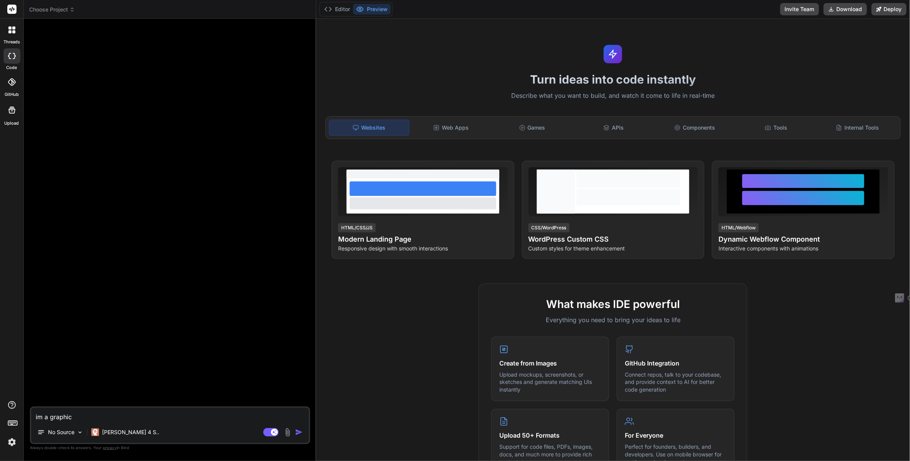
type textarea "im a graphic d"
type textarea "x"
type textarea "im a graphic de"
type textarea "x"
type textarea "im a graphic des"
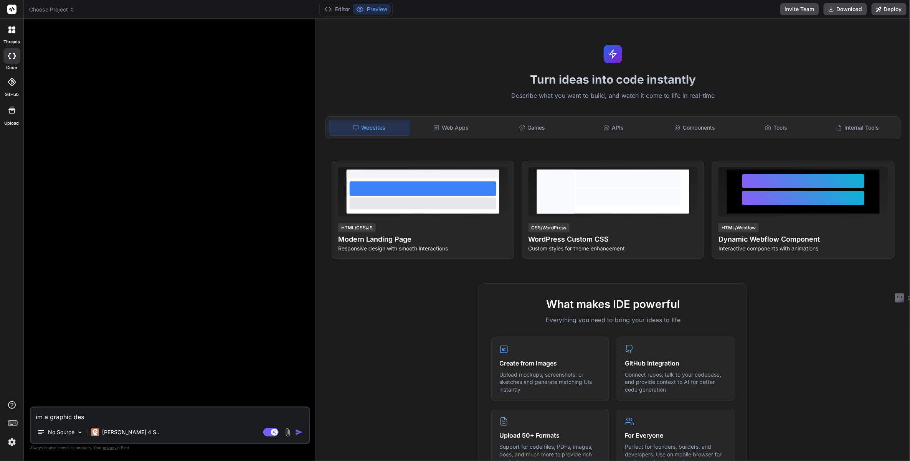
type textarea "x"
type textarea "im a graphic desi"
type textarea "x"
type textarea "im a graphic desig"
type textarea "x"
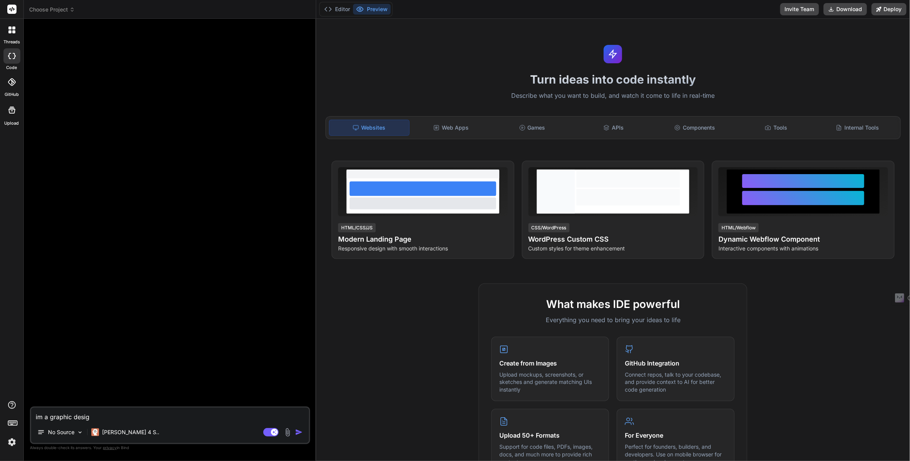
type textarea "im a graphic design"
type textarea "x"
type textarea "im a graphic designe"
type textarea "x"
type textarea "im a graphic designer"
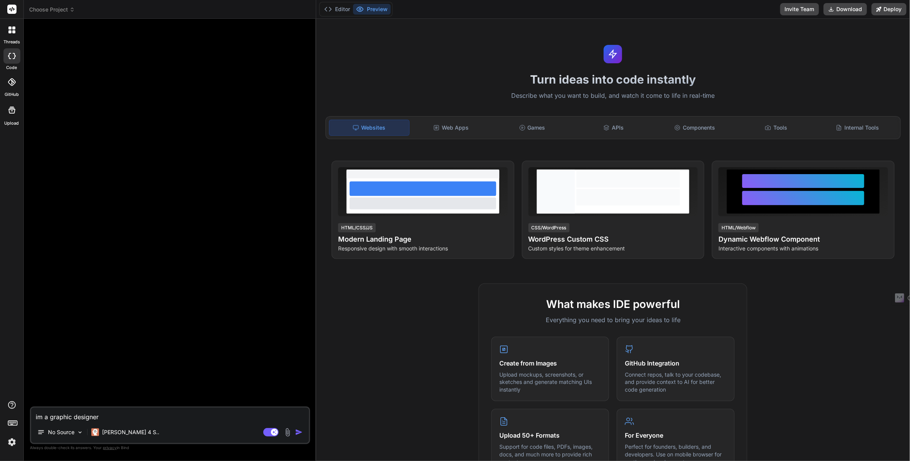
type textarea "x"
type textarea "im a graphic designer"
type textarea "x"
type textarea "im a graphic designer w"
type textarea "x"
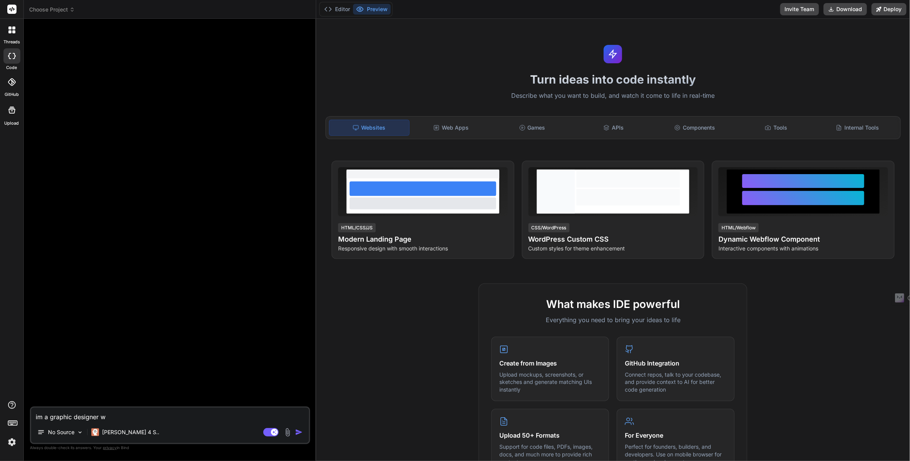
type textarea "im a graphic designer wh"
type textarea "x"
type textarea "im a graphic designer wha"
type textarea "x"
type textarea "im a graphic designer what"
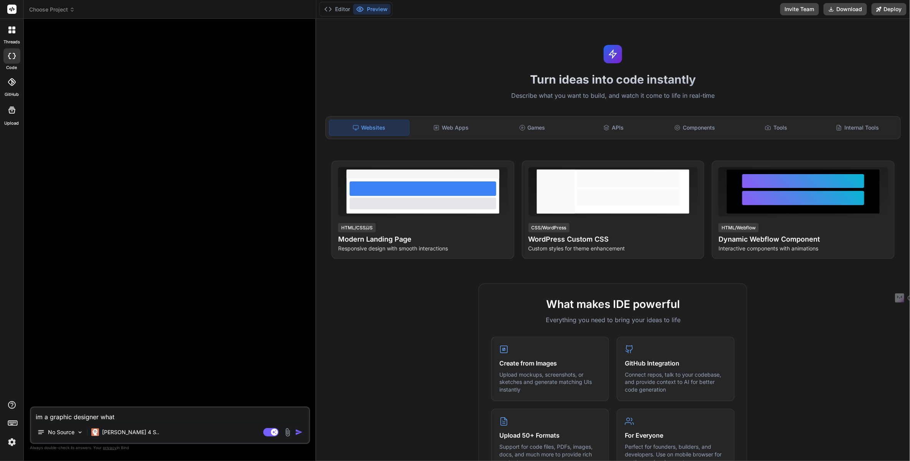
type textarea "x"
type textarea "im a graphic designer what"
type textarea "x"
type textarea "im a graphic designer what c"
type textarea "x"
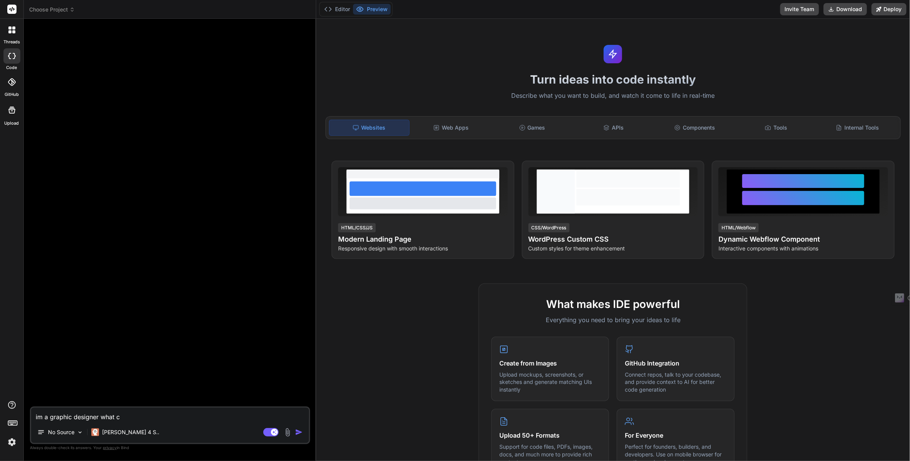
type textarea "im a graphic designer what ca"
type textarea "x"
type textarea "im a graphic designer what can"
type textarea "x"
type textarea "im a graphic designer what can"
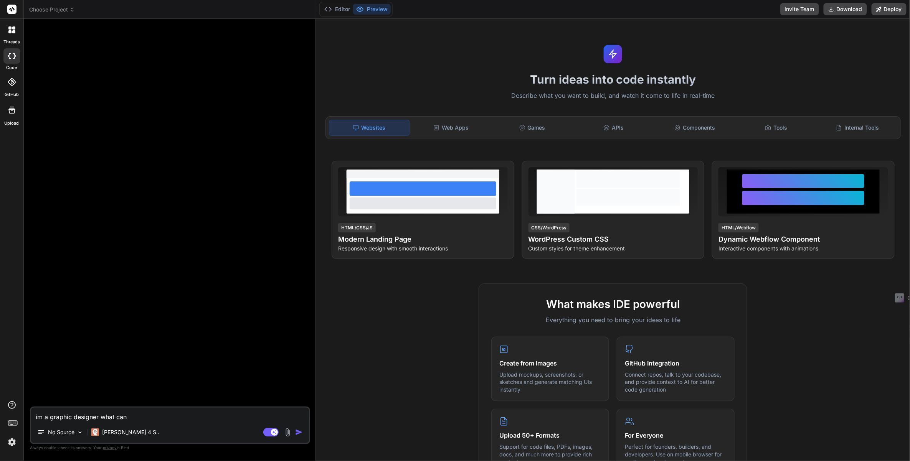
type textarea "x"
type textarea "im a graphic designer what can y"
type textarea "x"
type textarea "im a graphic designer what can yo"
type textarea "x"
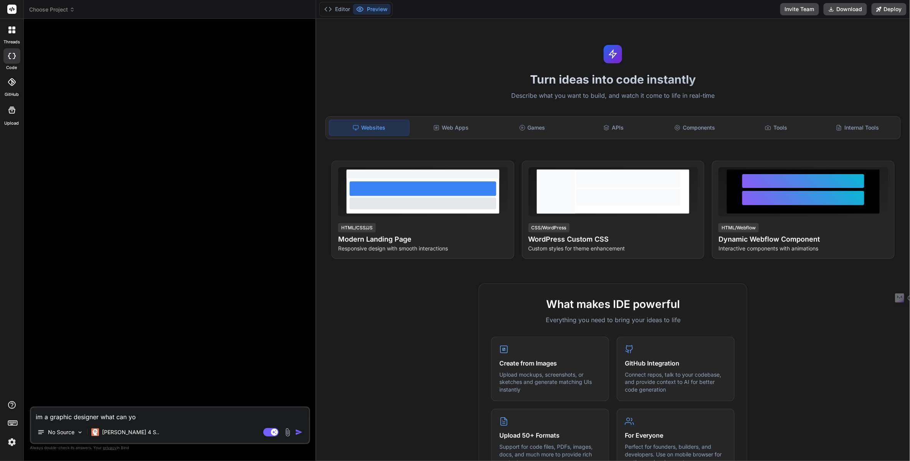
type textarea "im a graphic designer what can you"
type textarea "x"
type textarea "im a graphic designer what can you"
type textarea "x"
type textarea "im a graphic designer what can you c"
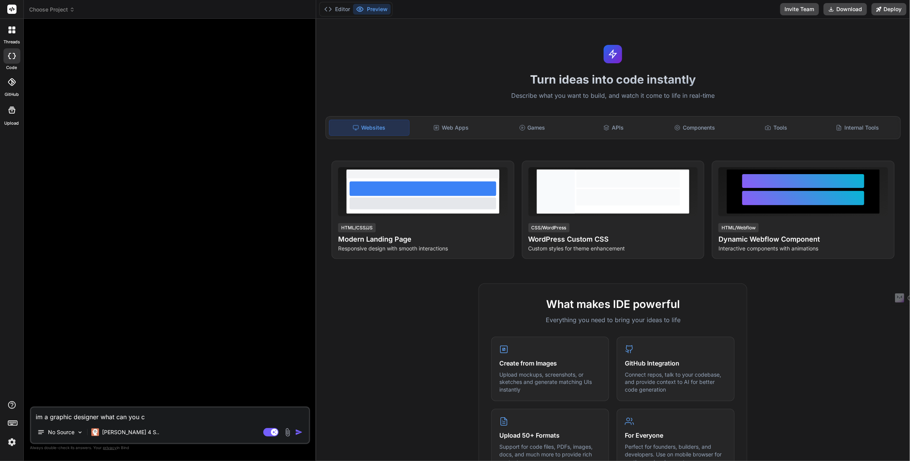
type textarea "x"
type textarea "im a graphic designer what can you cr"
type textarea "x"
type textarea "im a graphic designer what can you cre"
type textarea "x"
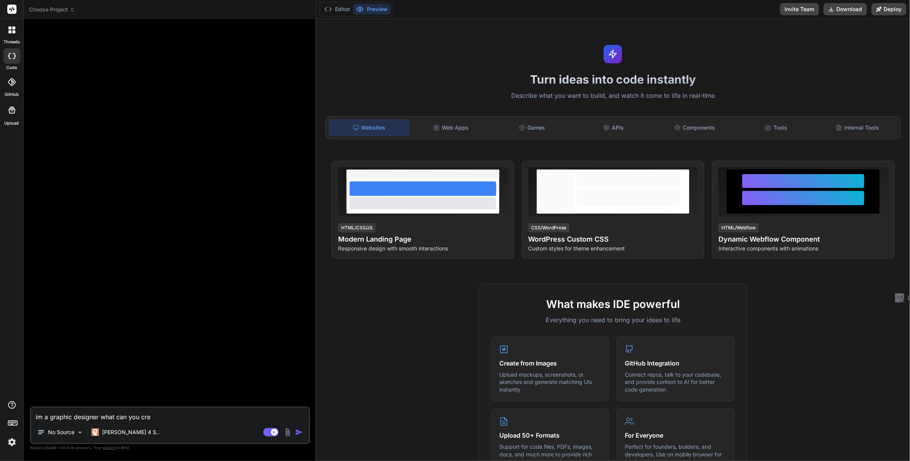
type textarea "im a graphic designer what can you crea"
type textarea "x"
type textarea "im a graphic designer what can you creat"
type textarea "x"
type textarea "im a graphic designer what can you create"
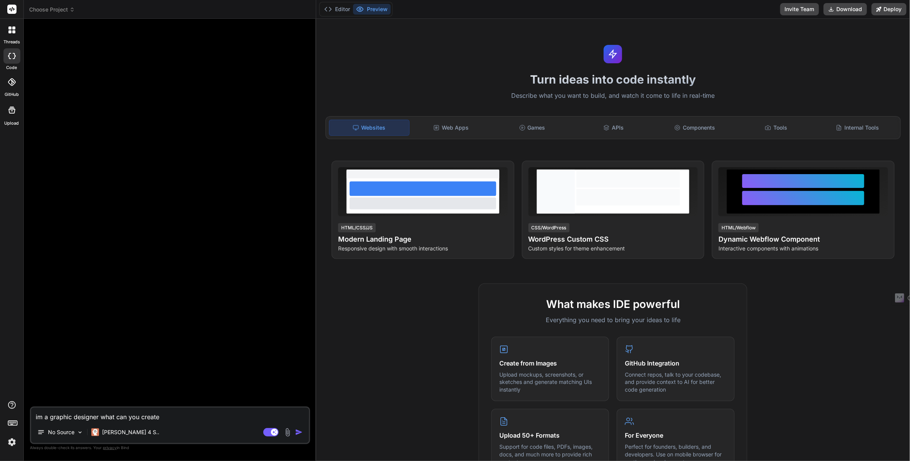
type textarea "x"
type textarea "im a graphic designer what can you create"
type textarea "x"
type textarea "im a graphic designer what can you create t"
type textarea "x"
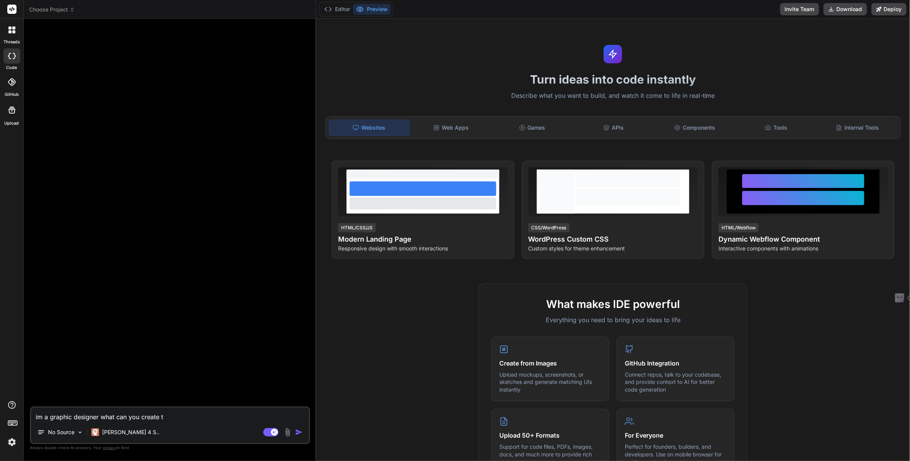
type textarea "im a graphic designer what can you create th"
type textarea "x"
type textarea "im a graphic designer what can you create tha"
type textarea "x"
type textarea "im a graphic designer what can you create that"
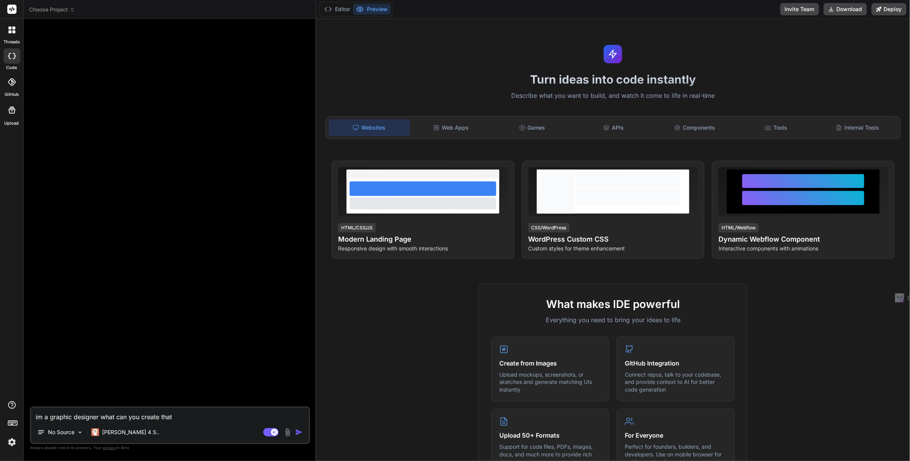
type textarea "x"
type textarea "im a graphic designer what can you create that"
type textarea "x"
type textarea "im a graphic designer what can you create that c"
type textarea "x"
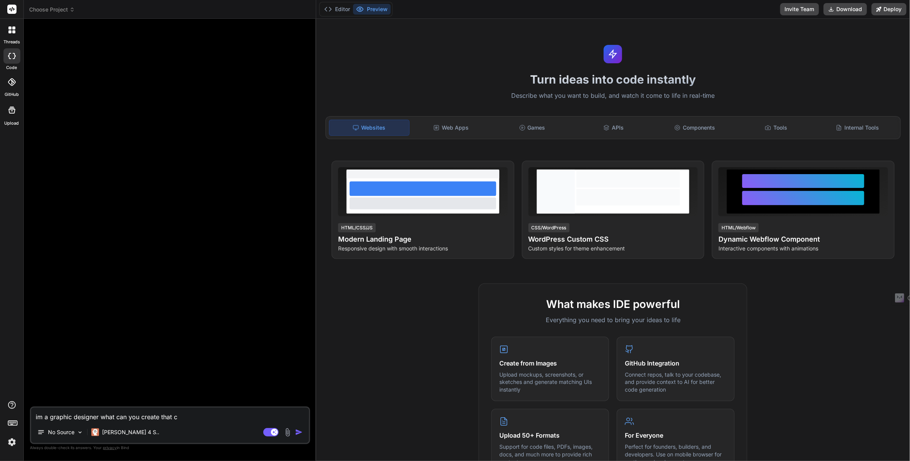
type textarea "im a graphic designer what can you create that ca"
type textarea "x"
type textarea "im a graphic designer what can you create that can"
type textarea "x"
type textarea "im a graphic designer what can you create that can"
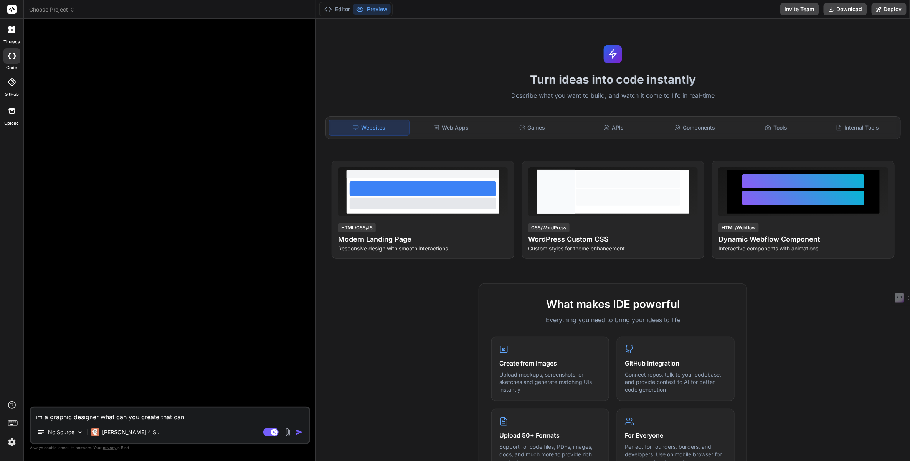
type textarea "x"
type textarea "im a graphic designer what can you create that can b"
type textarea "x"
type textarea "im a graphic designer what can you create that can be"
type textarea "x"
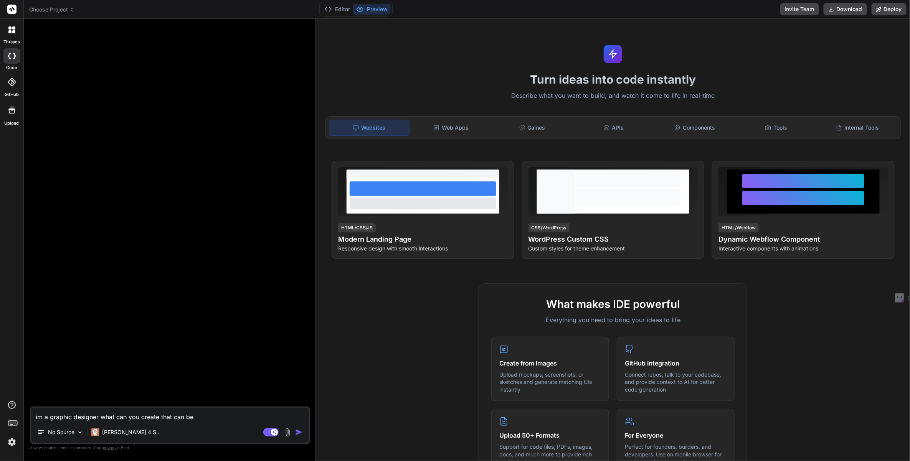
type textarea "im a graphic designer what can you create that can ben"
type textarea "x"
type textarea "im a graphic designer what can you create that can bene"
type textarea "x"
type textarea "im a graphic designer what can you create that can benef"
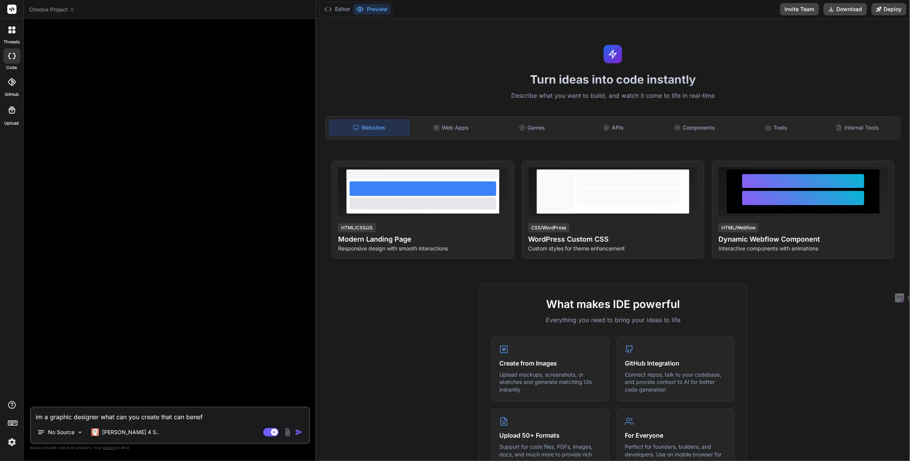
type textarea "x"
type textarea "im a graphic designer what can you create that can benefi"
type textarea "x"
type textarea "im a graphic designer what can you create that can benefit"
type textarea "x"
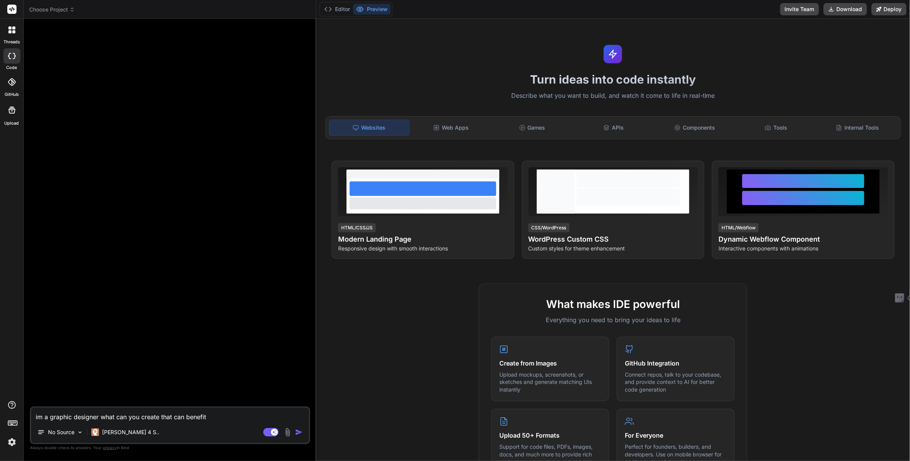
type textarea "im a graphic designer what can you create that can benefit"
type textarea "x"
type textarea "im a graphic designer what can you create that can benefit m"
type textarea "x"
type textarea "im a graphic designer what can you create that can benefit my"
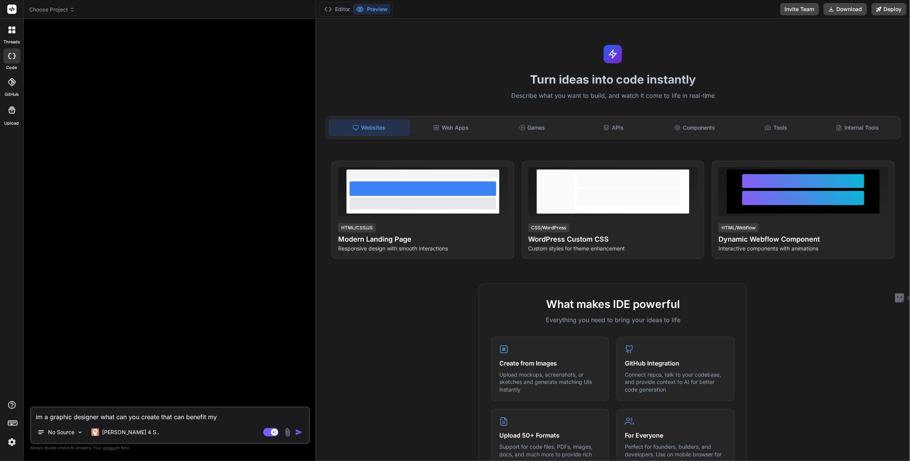
type textarea "x"
type textarea "im a graphic designer what can you create that can benefit my"
type textarea "x"
type textarea "im a graphic designer what can you create that can benefit my b"
type textarea "x"
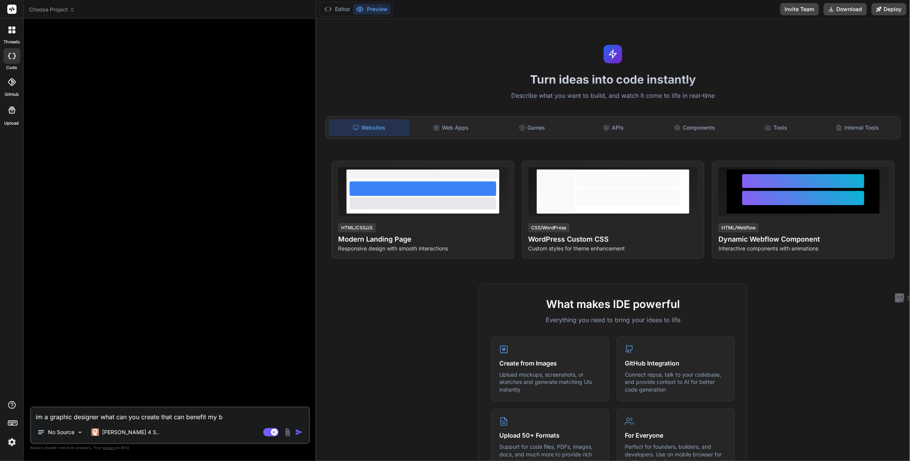
type textarea "im a graphic designer what can you create that can benefit my bu"
type textarea "x"
type textarea "im a graphic designer what can you create that can benefit my bus"
type textarea "x"
type textarea "im a graphic designer what can you create that can benefit my busi"
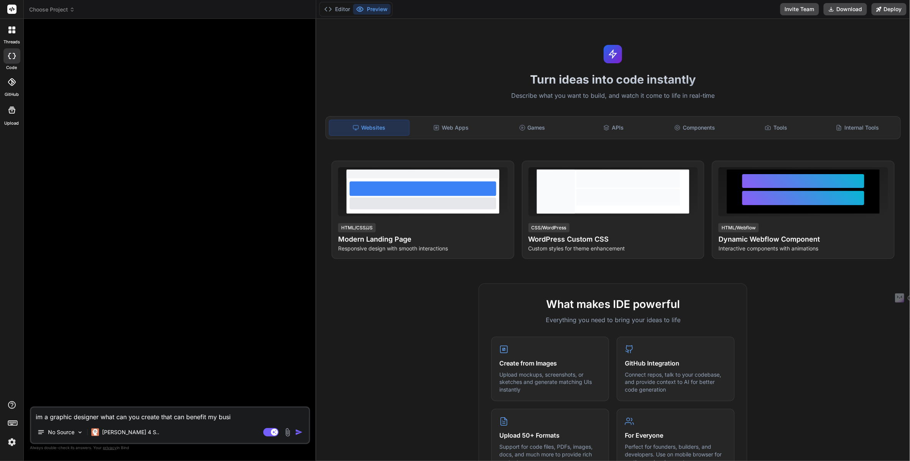
type textarea "x"
type textarea "im a graphic designer what can you create that can benefit my busin"
type textarea "x"
type textarea "im a graphic designer what can you create that can benefit my busine"
type textarea "x"
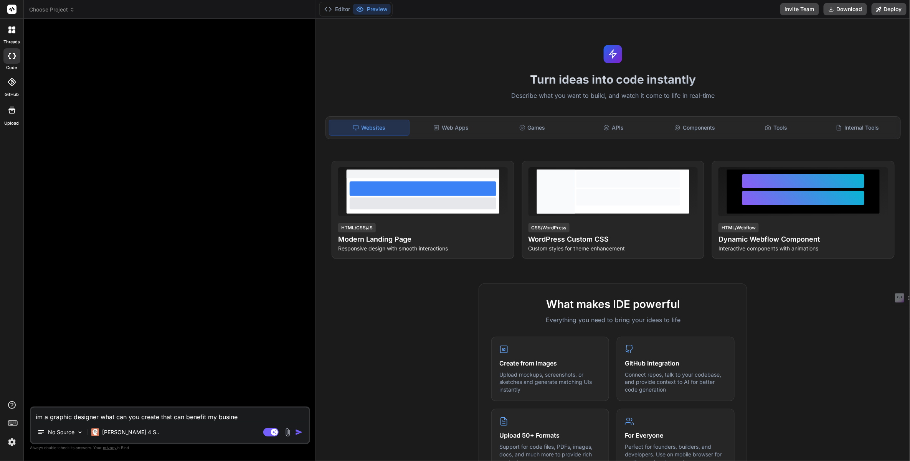
type textarea "im a graphic designer what can you create that can benefit my busines"
type textarea "x"
type textarea "im a graphic designer what can you create that can benefit my business"
type textarea "x"
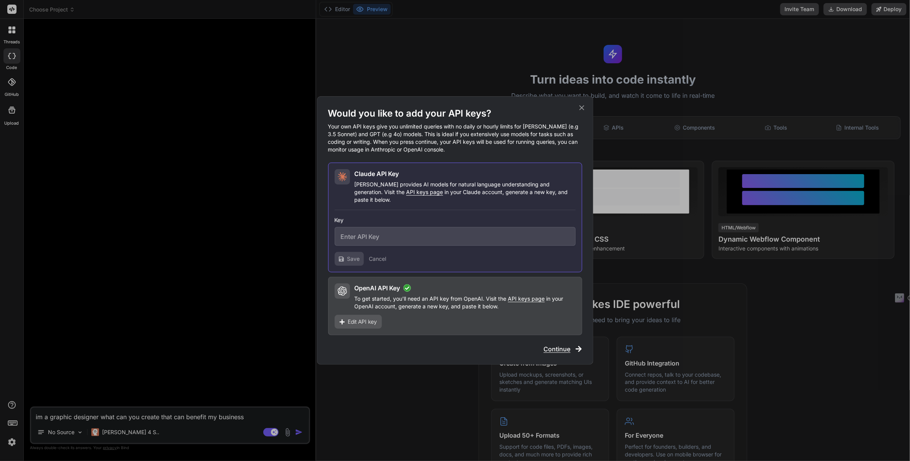
type textarea "im a graphic designer what can you create that can benefit my business"
click at [417, 228] on input "text" at bounding box center [455, 236] width 241 height 19
drag, startPoint x: 482, startPoint y: 228, endPoint x: 460, endPoint y: 241, distance: 25.5
click at [482, 228] on input "text" at bounding box center [455, 236] width 241 height 19
paste input "sk-ant-api03-tprbFAFuVQCY_rxz-kTGxo6XsjdIBkSxcQmWF05H3cU2Ui-8ofBXpKUFP2SFCl_-et…"
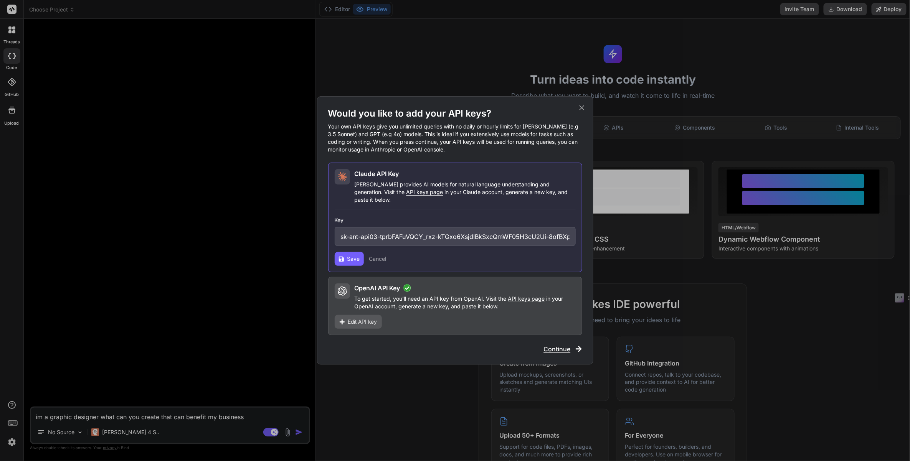
scroll to position [0, 148]
type input "sk-ant-api03-tprbFAFuVQCY_rxz-kTGxo6XsjdIBkSxcQmWF05H3cU2Ui-8ofBXpKUFP2SFCl_-et…"
click at [350, 255] on span "Save" at bounding box center [353, 259] width 13 height 8
click at [556, 350] on span "Continue" at bounding box center [557, 349] width 27 height 9
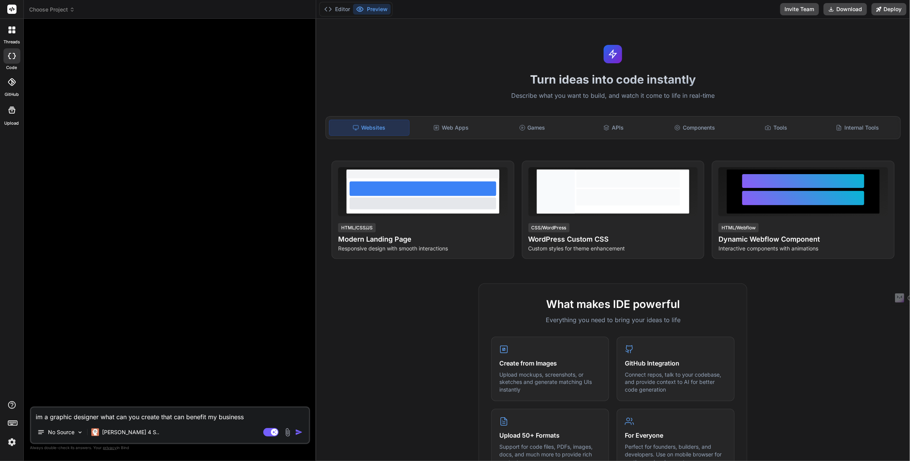
click at [299, 432] on img "button" at bounding box center [299, 433] width 8 height 8
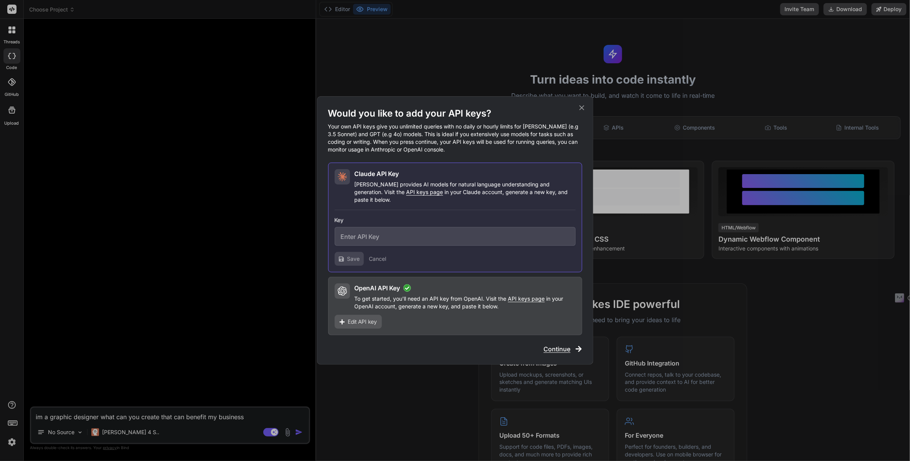
click at [388, 233] on input "text" at bounding box center [455, 236] width 241 height 19
click at [365, 241] on input "text" at bounding box center [455, 236] width 241 height 19
paste input "sk-ant-api03-jxEa6oXULhbRfbOb_ZOiOSB1G5CPMAmN810943gUaEoTy6RTvxCFtHkh99w8cUQD-n…"
type input "sk-ant-api03-jxEa6oXULhbRfbOb_ZOiOSB1G5CPMAmN810943gUaEoTy6RTvxCFtHkh99w8cUQD-n…"
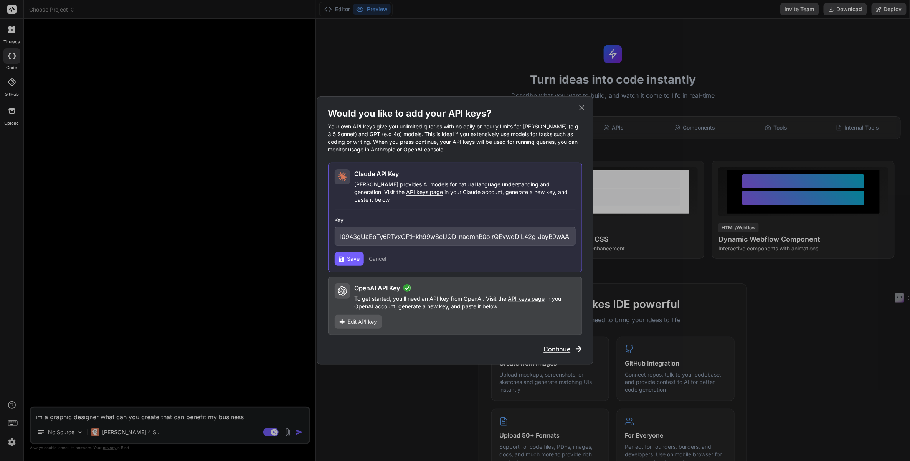
click at [353, 255] on span "Save" at bounding box center [353, 259] width 13 height 8
click at [545, 345] on span "Continue" at bounding box center [557, 349] width 27 height 9
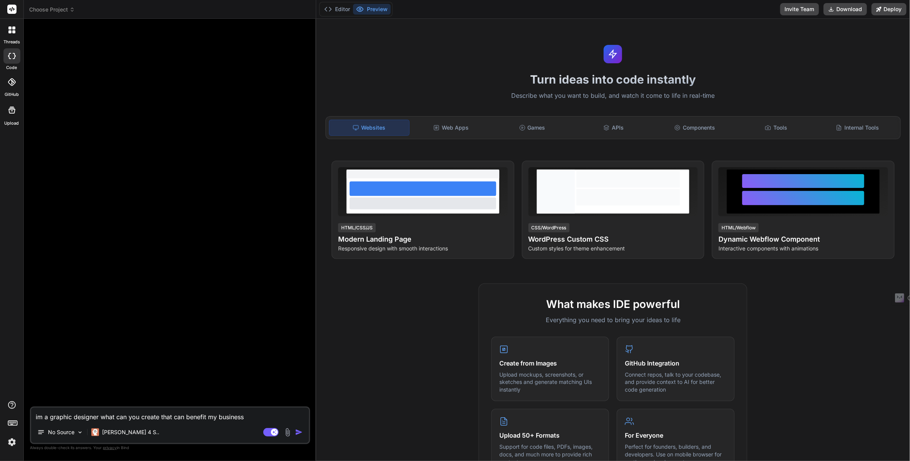
click at [300, 436] on img "button" at bounding box center [299, 433] width 8 height 8
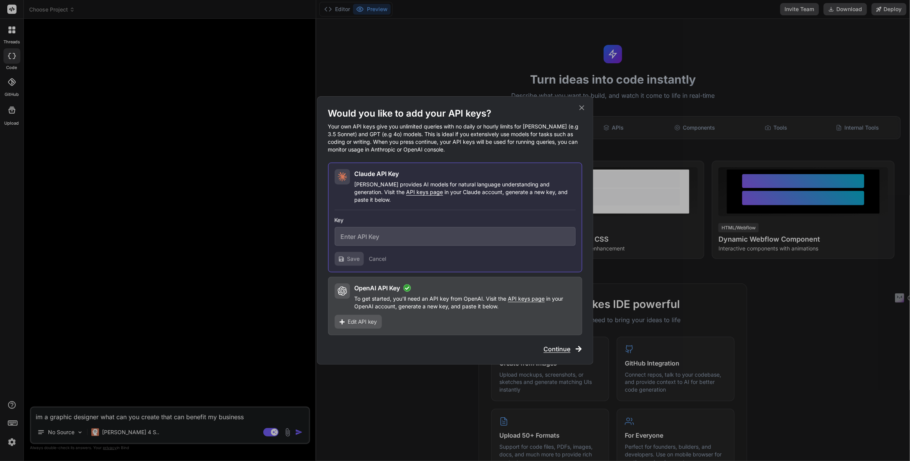
click at [391, 227] on input "text" at bounding box center [455, 236] width 241 height 19
paste input "sk-ant-api03-jxEa6oXULhbRfbOb_ZOiOSB1G5CPMAmN810943gUaEoTy6RTvxCFtHkh99w8cUQD-n…"
type input "sk-ant-api03-jxEa6oXULhbRfbOb_ZOiOSB1G5CPMAmN810943gUaEoTy6RTvxCFtHkh99w8cUQD-n…"
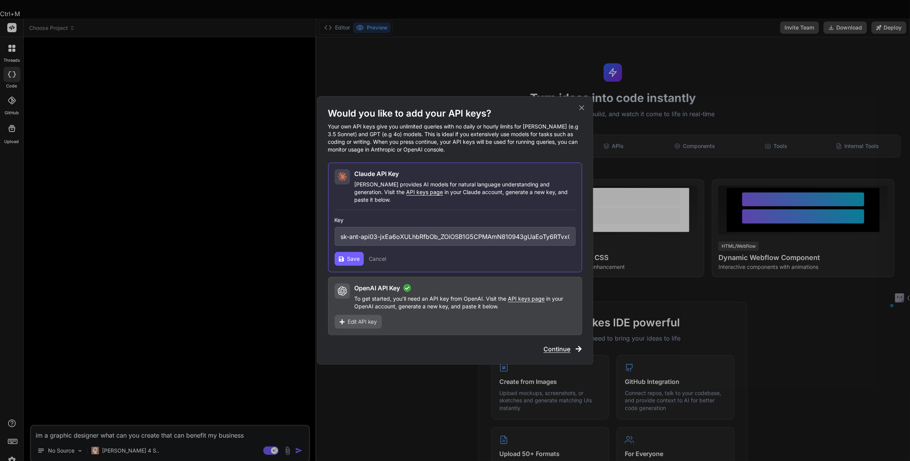
drag, startPoint x: 392, startPoint y: 234, endPoint x: 239, endPoint y: 227, distance: 152.5
click at [239, 227] on div "Would you like to add your API keys? Your own API keys give you unlimited queri…" at bounding box center [455, 230] width 910 height 461
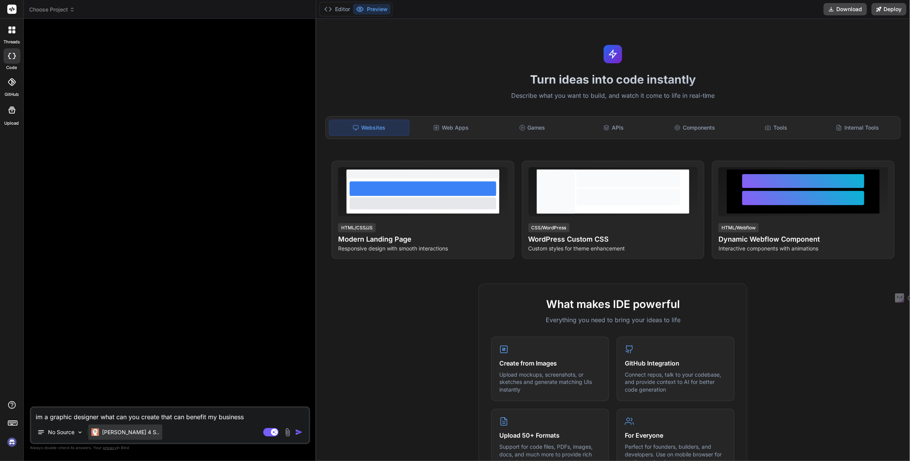
click at [127, 429] on p "[PERSON_NAME] 4 S.." at bounding box center [130, 433] width 57 height 8
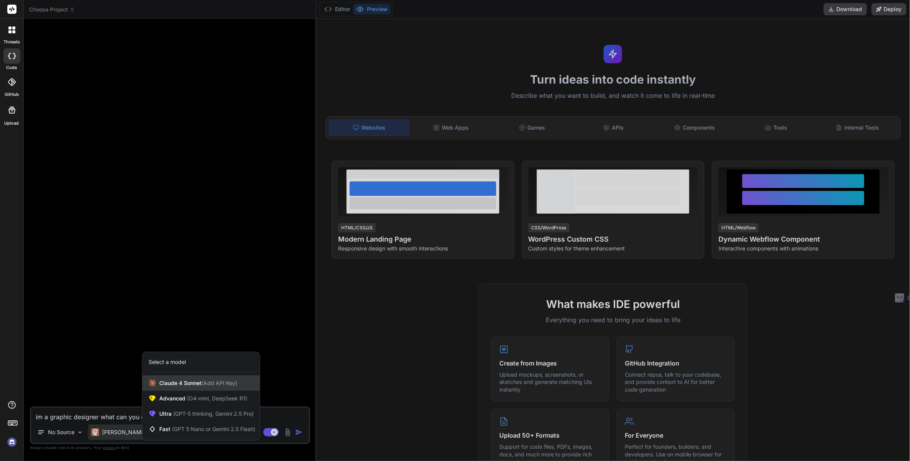
click at [191, 387] on div "[PERSON_NAME] 4 Sonnet (Add API Key)" at bounding box center [200, 383] width 117 height 15
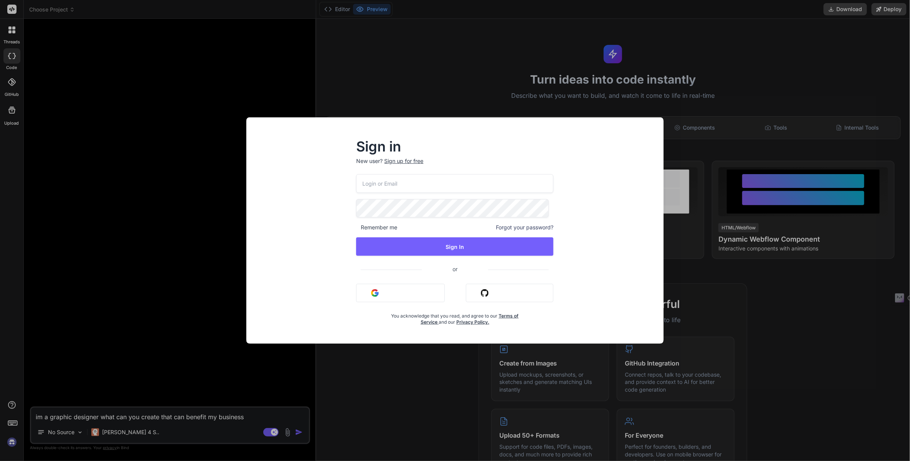
click at [445, 186] on input "email" at bounding box center [454, 183] width 197 height 19
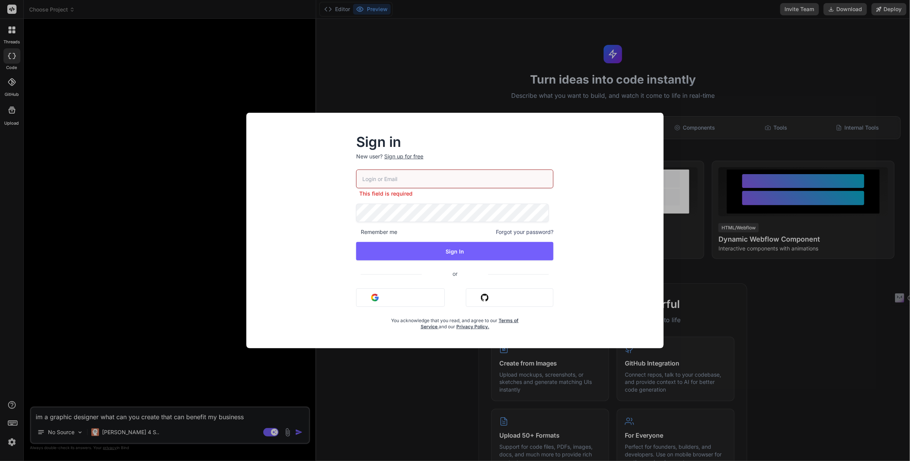
type textarea "x"
type input "[EMAIL_ADDRESS][DOMAIN_NAME]"
click at [469, 248] on button "Sign In" at bounding box center [454, 251] width 197 height 18
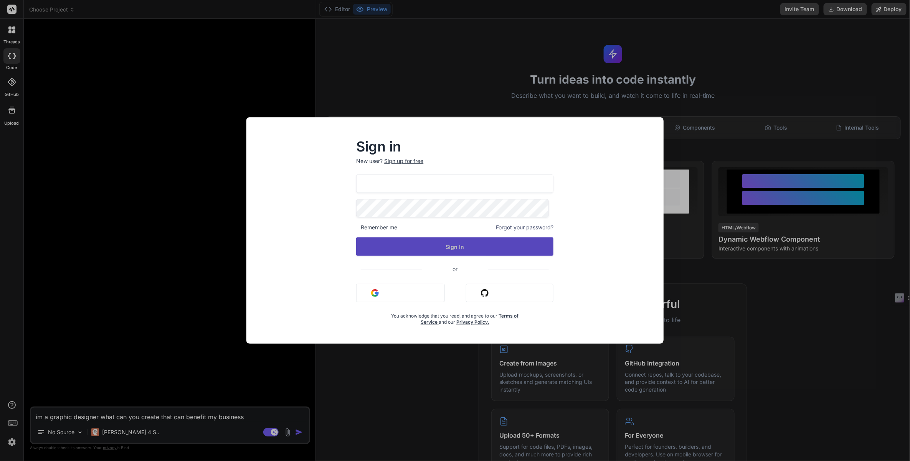
click at [469, 246] on button "Sign In" at bounding box center [454, 247] width 197 height 18
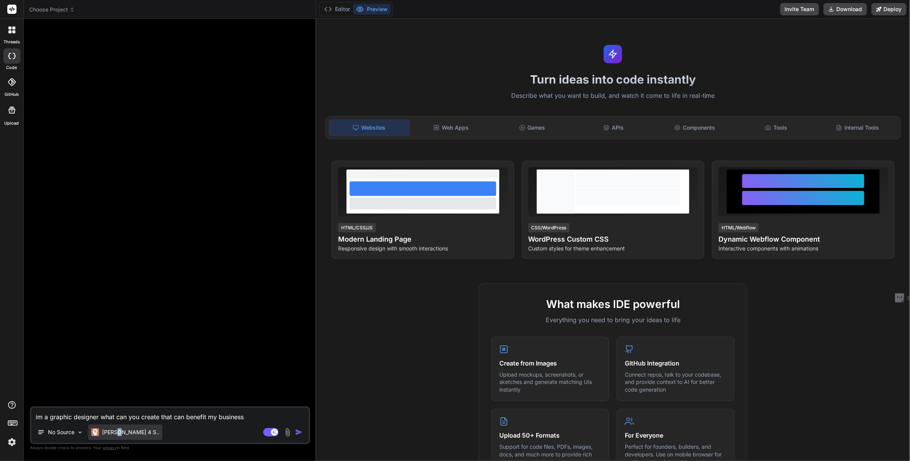
click at [117, 436] on p "[PERSON_NAME] 4 S.." at bounding box center [130, 433] width 57 height 8
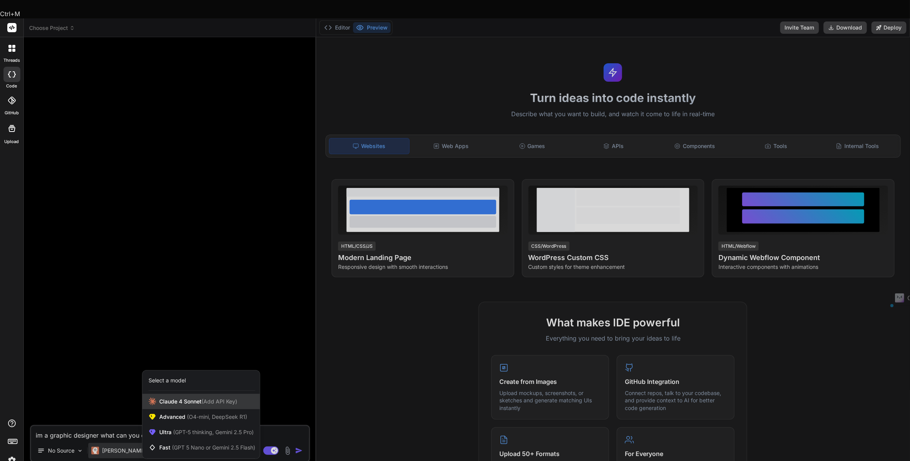
click at [181, 398] on span "[PERSON_NAME] 4 Sonnet (Add API Key)" at bounding box center [198, 402] width 78 height 8
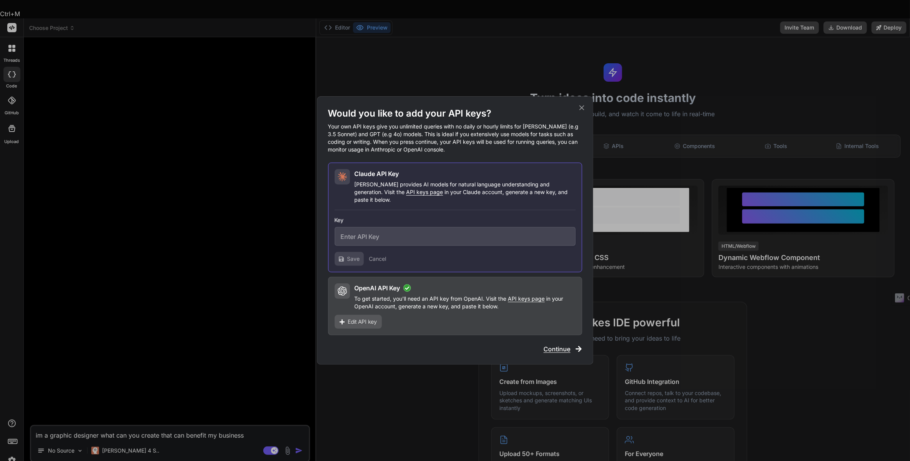
type textarea "x"
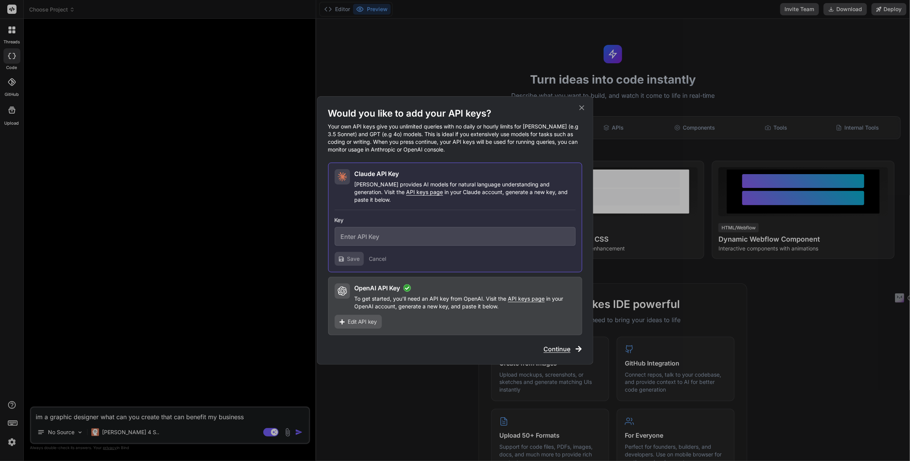
click at [395, 239] on input "text" at bounding box center [455, 236] width 241 height 19
paste input "sk-ant-api03-jxEa6oXULhbRfbOb_ZOiOSB1G5CPMAmN810943gUaEoTy6RTvxCFtHkh99w8cUQD-n…"
type input "sk-ant-api03-jxEa6oXULhbRfbOb_ZOiOSB1G5CPMAmN810943gUaEoTy6RTvxCFtHkh99w8cUQD-n…"
click at [345, 257] on button "Save" at bounding box center [349, 259] width 29 height 14
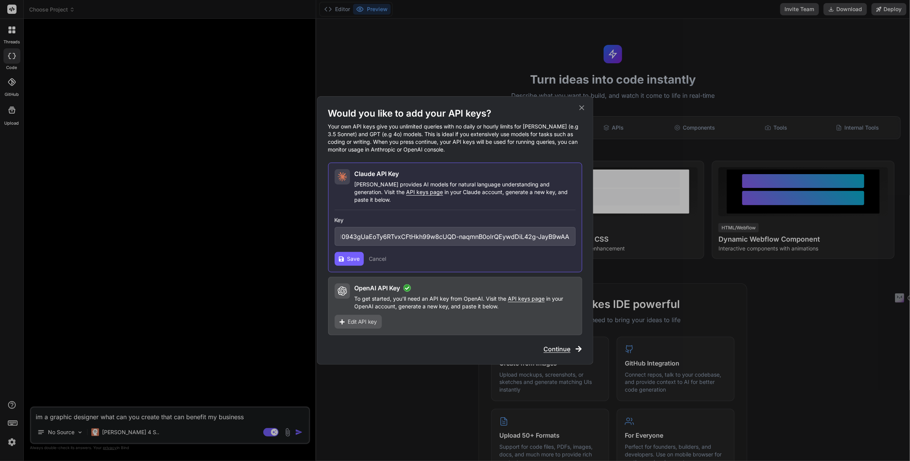
scroll to position [0, 0]
click at [347, 255] on span "Save" at bounding box center [353, 259] width 13 height 8
drag, startPoint x: 351, startPoint y: 251, endPoint x: 355, endPoint y: 255, distance: 5.7
click at [351, 252] on button "Save" at bounding box center [349, 259] width 29 height 14
click at [568, 345] on span "Continue" at bounding box center [557, 349] width 27 height 9
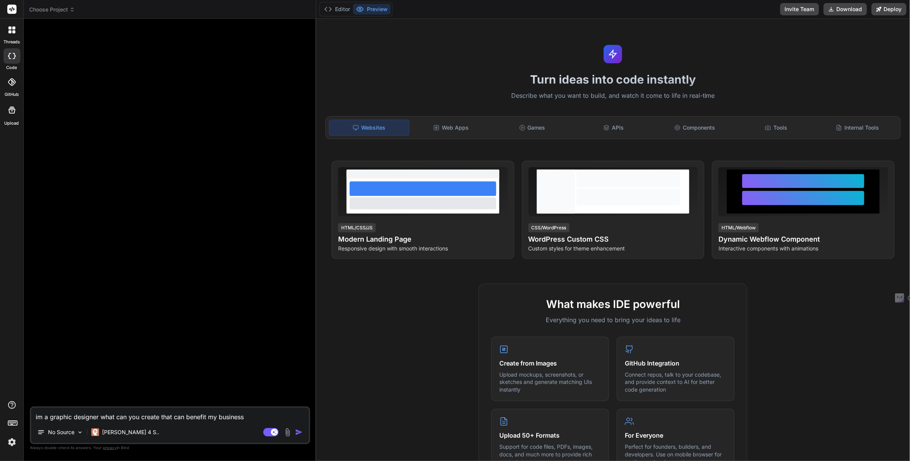
click at [302, 429] on div "Agent Mode. When this toggle is activated, AI automatically makes decisions, re…" at bounding box center [284, 432] width 44 height 9
click at [298, 430] on img "button" at bounding box center [299, 433] width 8 height 8
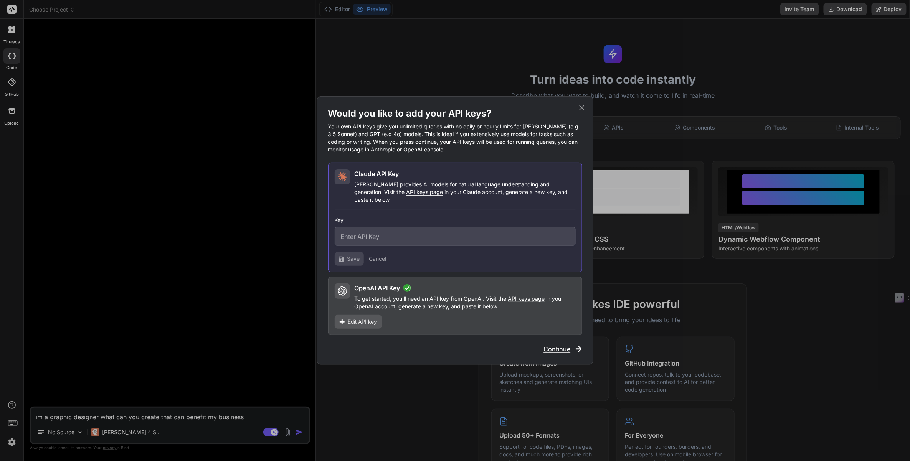
click at [296, 436] on div "Would you like to add your API keys? Your own API keys give you unlimited queri…" at bounding box center [455, 230] width 910 height 461
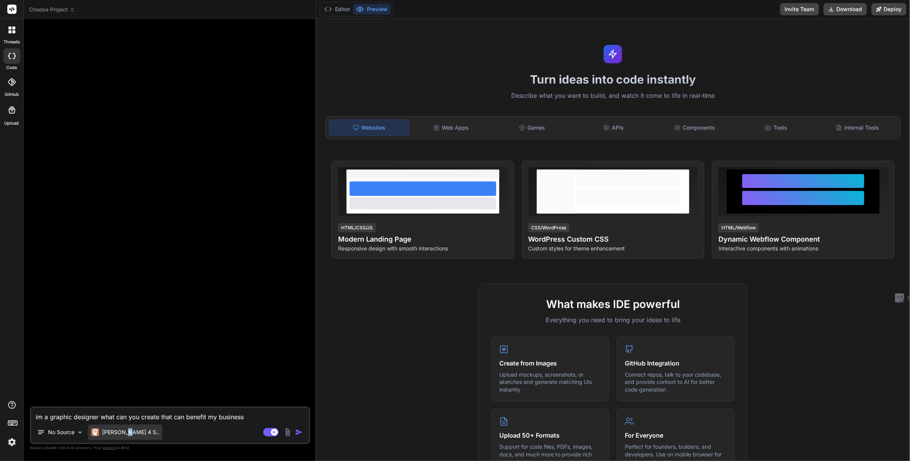
click at [126, 432] on p "[PERSON_NAME] 4 S.." at bounding box center [130, 433] width 57 height 8
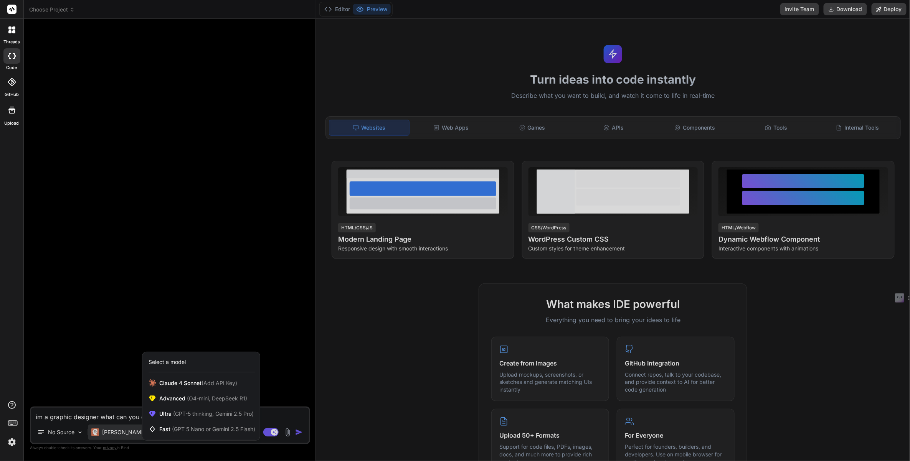
click at [58, 432] on div at bounding box center [455, 230] width 910 height 461
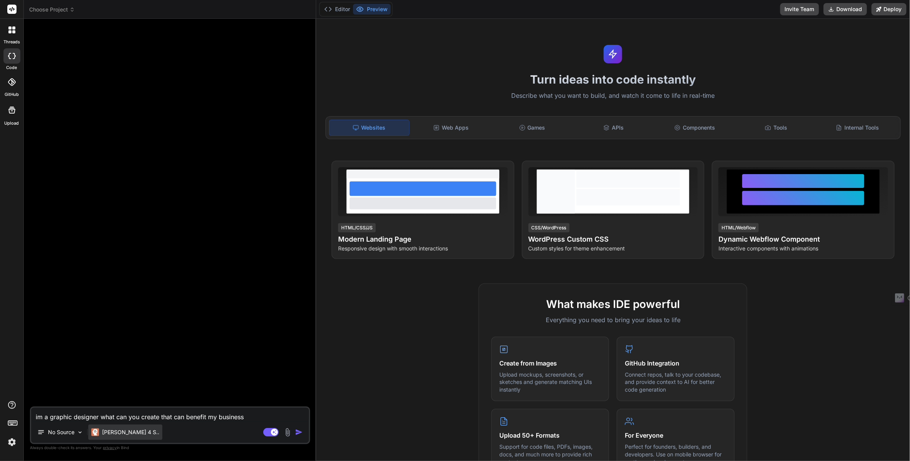
click at [96, 439] on div "[PERSON_NAME] 4 S.." at bounding box center [125, 432] width 74 height 15
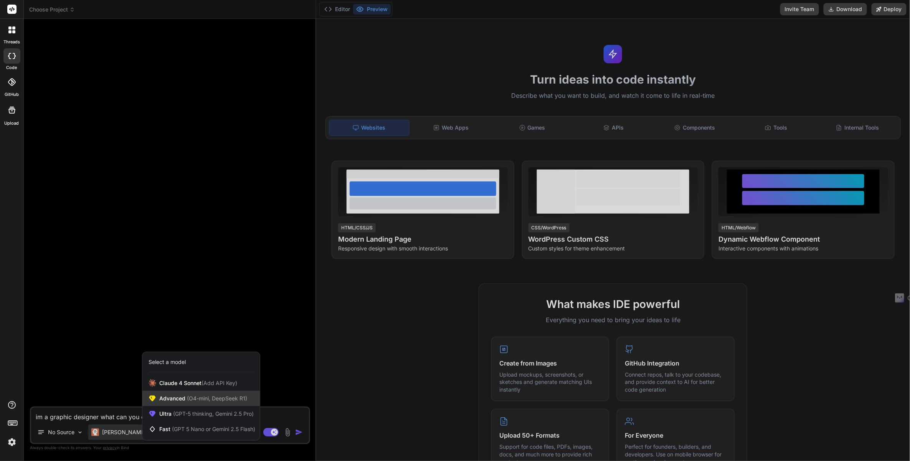
click at [203, 398] on span "(O4-mini, DeepSeek R1)" at bounding box center [216, 398] width 62 height 7
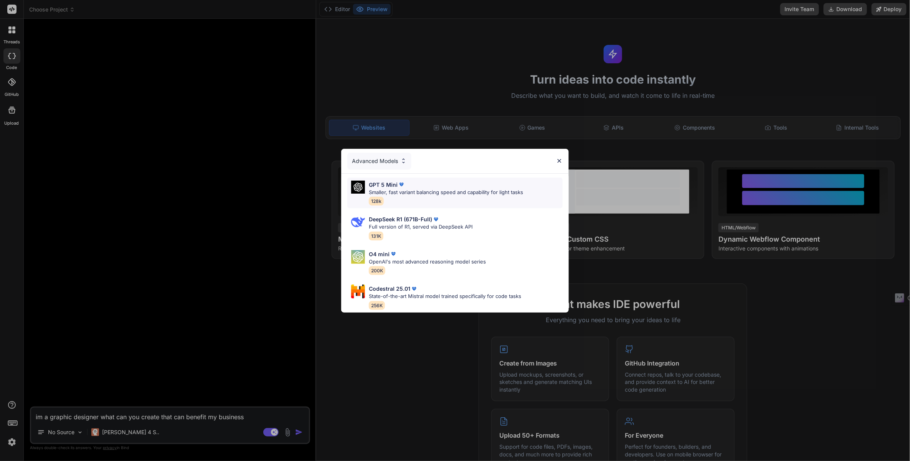
click at [387, 185] on p "GPT 5 Mini" at bounding box center [383, 185] width 29 height 8
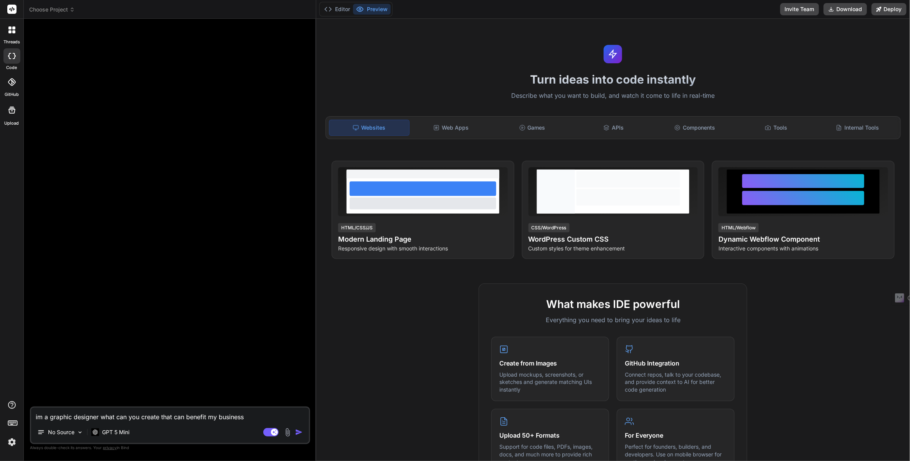
click at [279, 431] on button "Agent Mode. When this toggle is activated, AI automatically makes decisions, re…" at bounding box center [271, 432] width 18 height 9
click at [277, 430] on rect at bounding box center [270, 432] width 15 height 8
click at [300, 432] on img "button" at bounding box center [299, 433] width 8 height 8
click at [181, 404] on div "You im a graphic designer what can you create that can benefit my business Try …" at bounding box center [170, 243] width 280 height 436
click at [175, 397] on p "Try again" at bounding box center [175, 393] width 24 height 8
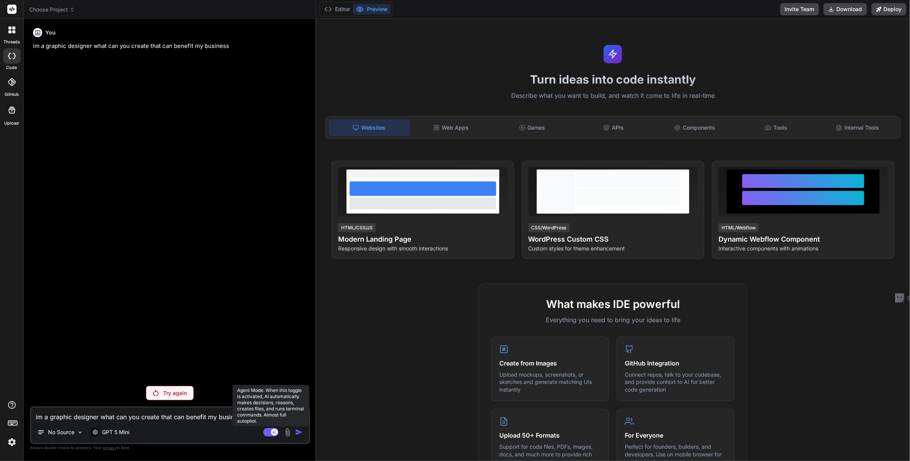
click at [273, 434] on rect at bounding box center [274, 432] width 7 height 7
click at [93, 433] on div "No Source" at bounding box center [170, 434] width 278 height 18
click at [87, 433] on div "No Source" at bounding box center [170, 434] width 278 height 18
drag, startPoint x: 143, startPoint y: 432, endPoint x: 149, endPoint y: 429, distance: 6.2
click at [144, 432] on div "No Source" at bounding box center [170, 434] width 278 height 18
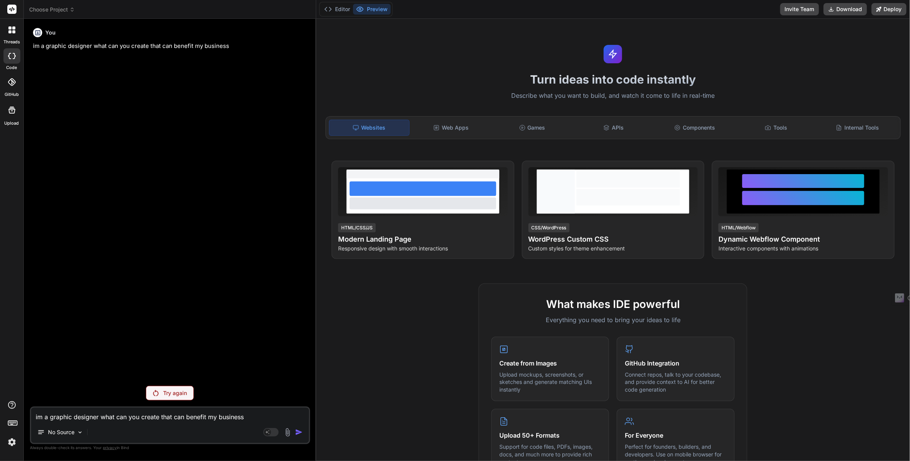
click at [258, 436] on div "No Source" at bounding box center [170, 434] width 278 height 18
click at [265, 437] on button "Agent Mode. When this toggle is activated, AI automatically makes decisions, re…" at bounding box center [271, 432] width 18 height 9
click at [131, 427] on div "GPT 5 Mini" at bounding box center [110, 432] width 44 height 15
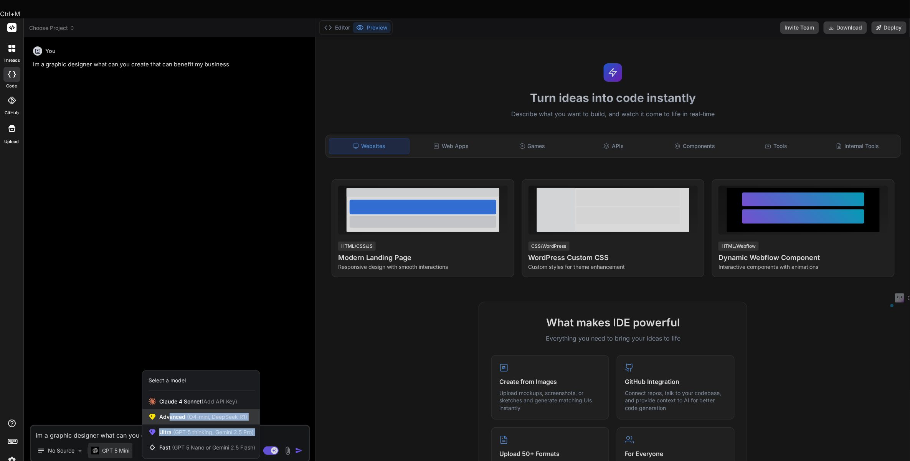
drag, startPoint x: 159, startPoint y: 424, endPoint x: 168, endPoint y: 401, distance: 24.4
click at [168, 401] on div "[PERSON_NAME] 4 Sonnet (Add API Key) Advanced (O4-mini, DeepSeek R1) Ultra (GPT…" at bounding box center [200, 424] width 117 height 61
click at [168, 413] on span "Advanced (O4-mini, DeepSeek R1)" at bounding box center [203, 417] width 88 height 8
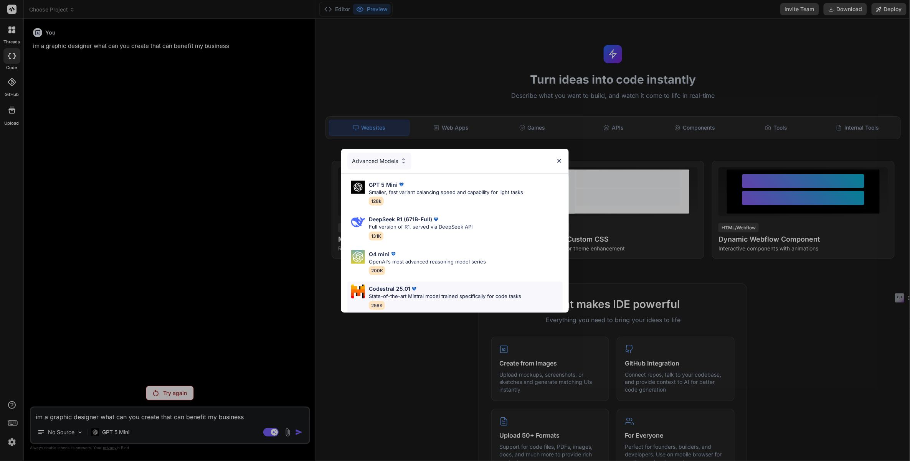
click at [446, 298] on div "Codestral 25.01 State-of-the-art Mistral model trained specifically for code ta…" at bounding box center [445, 297] width 152 height 25
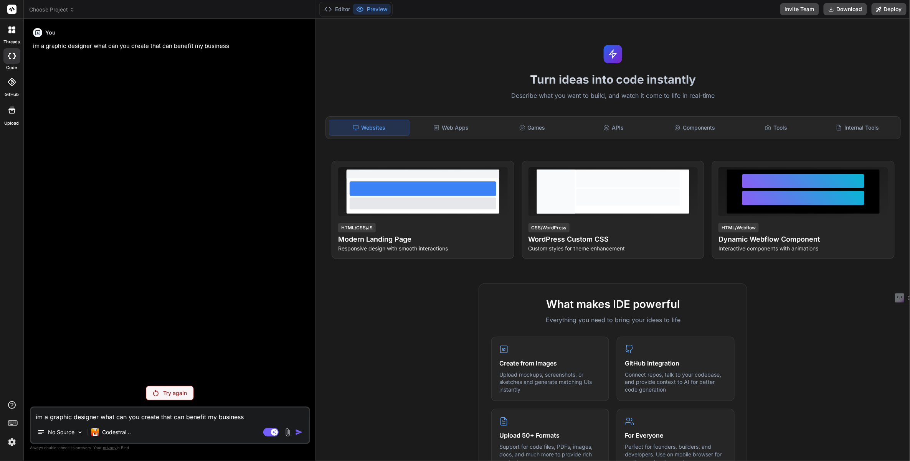
drag, startPoint x: 186, startPoint y: 429, endPoint x: 182, endPoint y: 416, distance: 13.3
click at [185, 429] on div "No Source Codestral .." at bounding box center [170, 434] width 278 height 18
click at [178, 395] on p "Try again" at bounding box center [175, 393] width 24 height 8
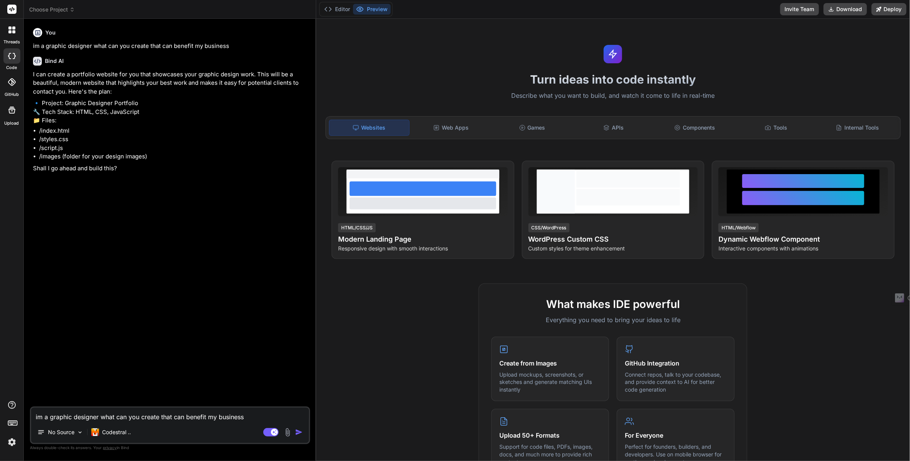
type textarea "x"
click at [10, 30] on icon at bounding box center [11, 29] width 7 height 7
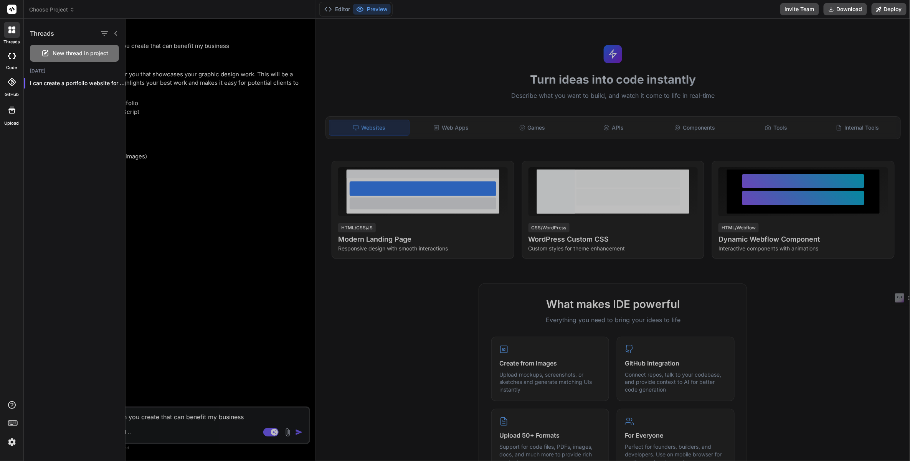
click at [10, 30] on icon at bounding box center [11, 29] width 7 height 7
click at [171, 144] on div at bounding box center [517, 240] width 784 height 442
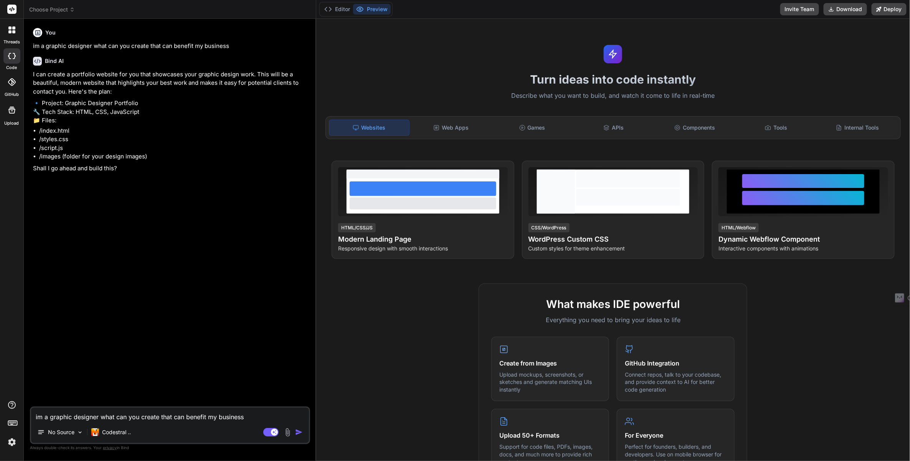
click at [74, 413] on textarea "im a graphic designer what can you create that can benefit my business" at bounding box center [170, 415] width 278 height 14
type textarea "x"
type textarea "Are."
type textarea "x"
type textarea "Are you?"
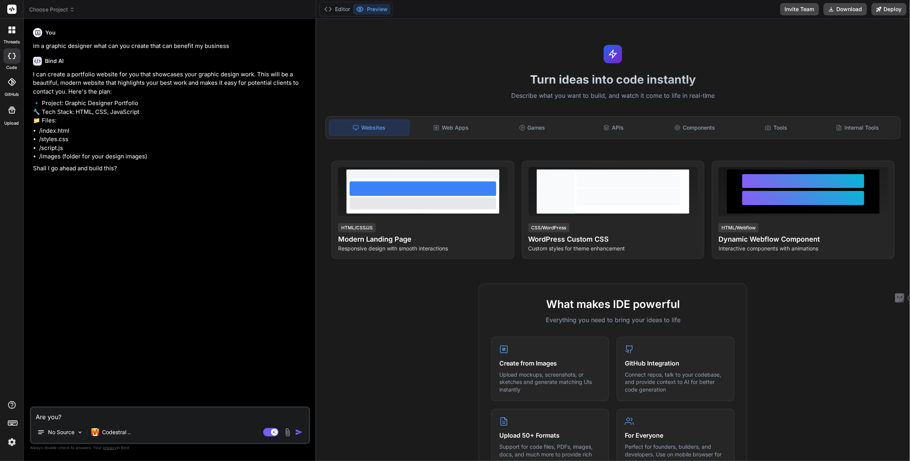
type textarea "x"
type textarea "Are you able?"
type textarea "x"
type textarea "Are you able to?"
type textarea "x"
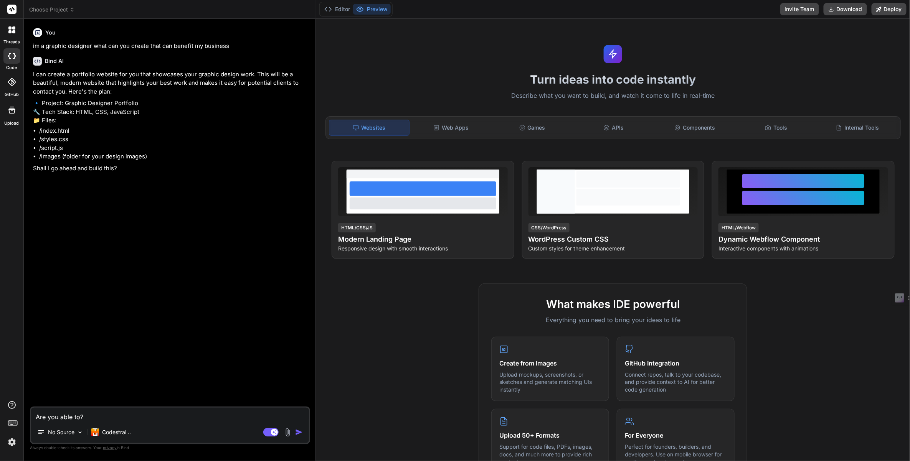
type textarea "Are you able to create"
type textarea "x"
type textarea "Are you able to create somet"
type textarea "x"
type textarea "Are you able to create something"
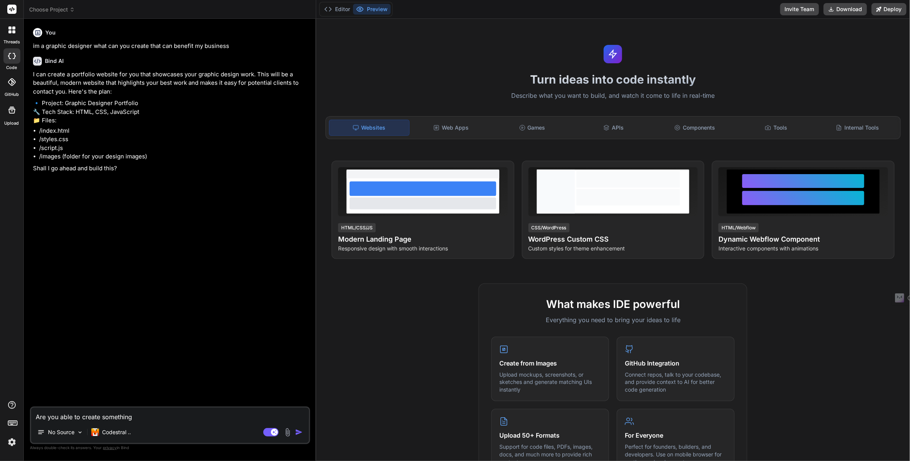
type textarea "x"
type textarea "Are you able to create something similar"
type textarea "x"
type textarea "Are you able to create something similar to?"
type textarea "x"
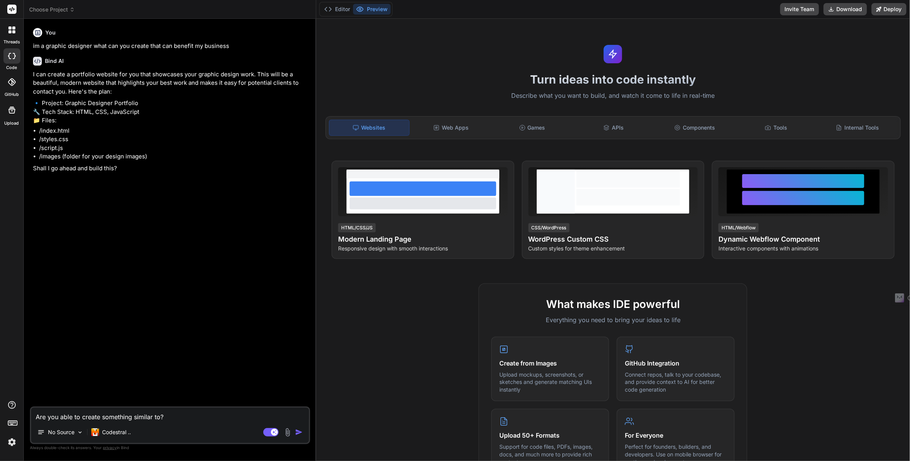
type textarea "Are you able to create something similar to link"
type textarea "x"
type textarea "Are you able to create something similar to link tree"
type textarea "x"
type textarea "Are you able to create something similar to link tree that"
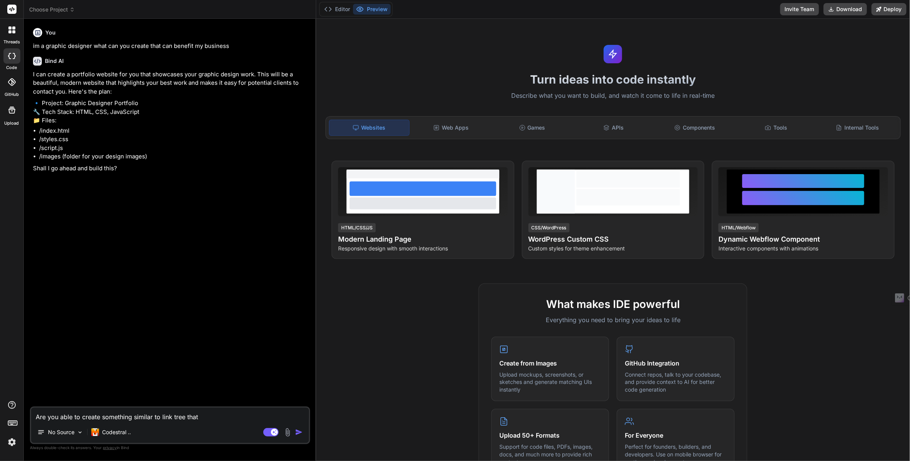
type textarea "x"
type textarea "Are you able to create something similar to link tree that I?"
type textarea "x"
type textarea "Are you able to create something similar to link tree that I can"
type textarea "x"
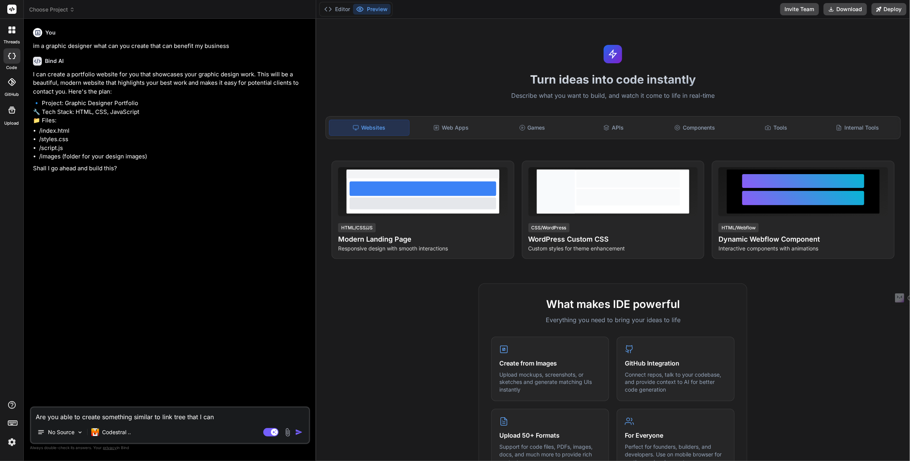
type textarea "Are you able to create something similar to link tree that I can use"
type textarea "x"
type textarea "Are you able to create something similar to link tree that I can use to"
type textarea "x"
type textarea "Are you able to create something similar to link tree that I can use to give?"
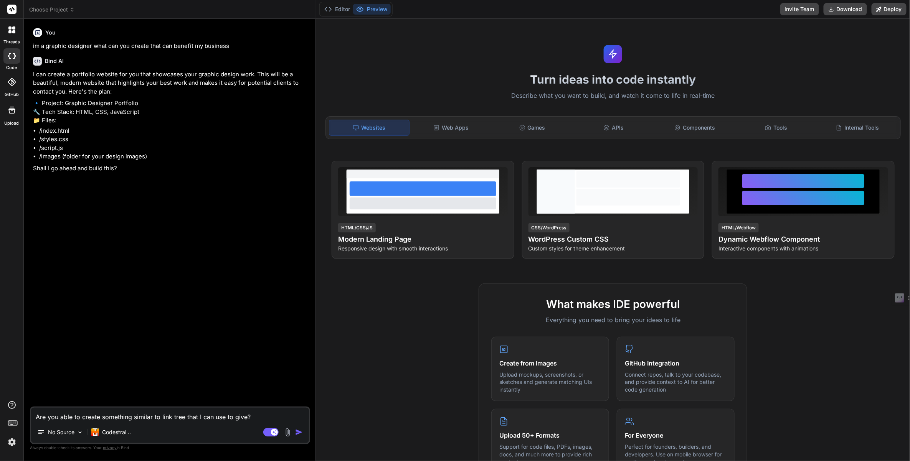
type textarea "x"
type textarea "Are you able to create something similar to link tree that I can use to give to"
type textarea "x"
type textarea "Are you able to create something simi....ink tree that I can use to give to my"
type textarea "x"
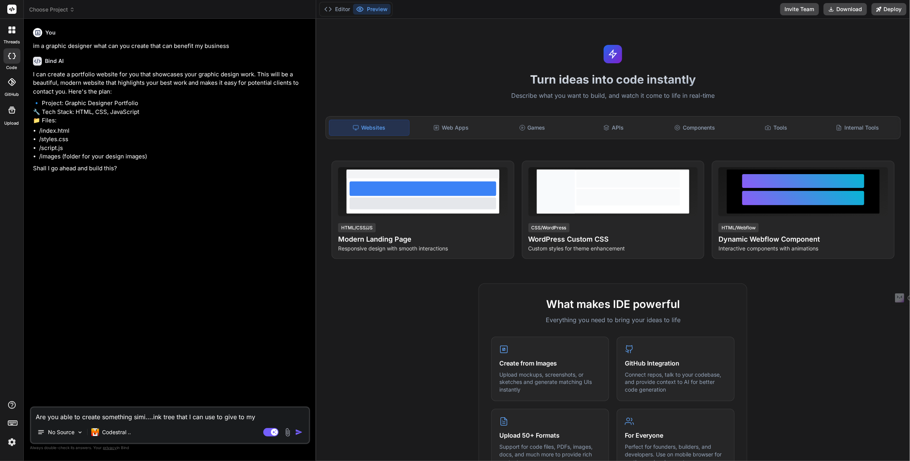
type textarea "Are you able to create something simi....e that I can use to give to my custom"
type textarea "x"
type textarea "Are you able to create something simi....hat I can use to give to my customers"
type textarea "x"
type textarea "Are you able to create something simi....I can use to give to my customers so."
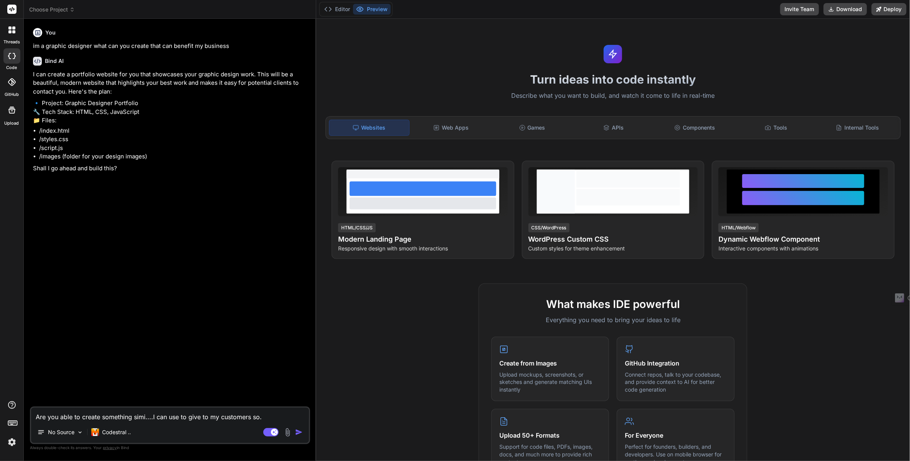
type textarea "x"
type textarea "Are you able to create something simi....n use to give to my customers so they"
type textarea "x"
type textarea "Are you able to create something simi....e to give to my customers so they can"
type textarea "x"
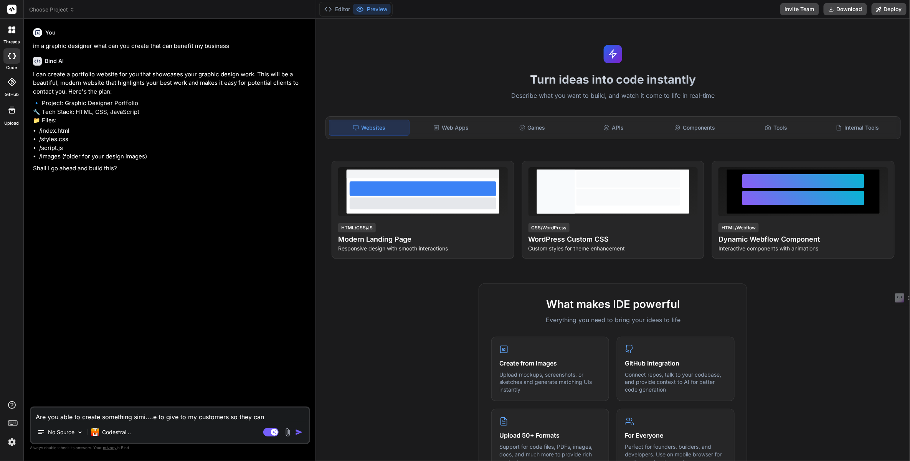
type textarea "Are you able to create something simi....ve to my customers so they can access"
type textarea "x"
type textarea "Are you able to create something simi.... my customers so they can access and?"
type textarea "x"
type textarea "Are you able to create something simi....stomers so they can access and create"
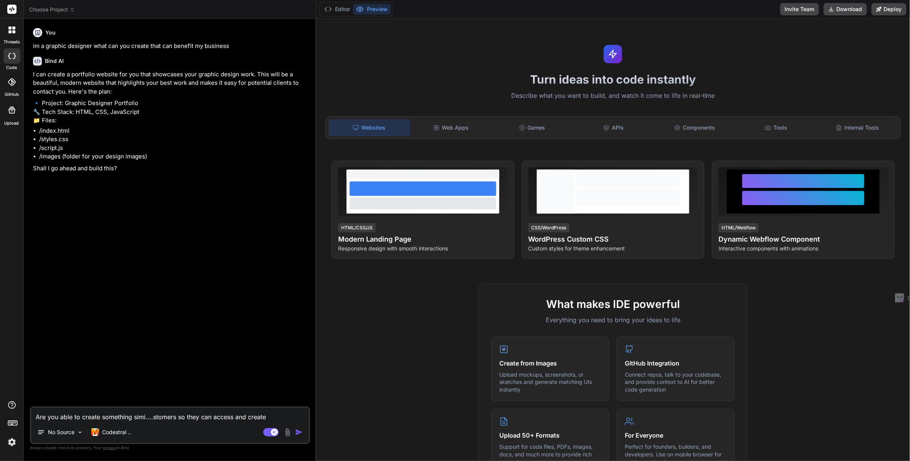
type textarea "x"
type textarea "Are you able to create something simi....s so they can access and create their"
type textarea "x"
type textarea "Are you able to create something simi.... they can access and create their own"
type textarea "x"
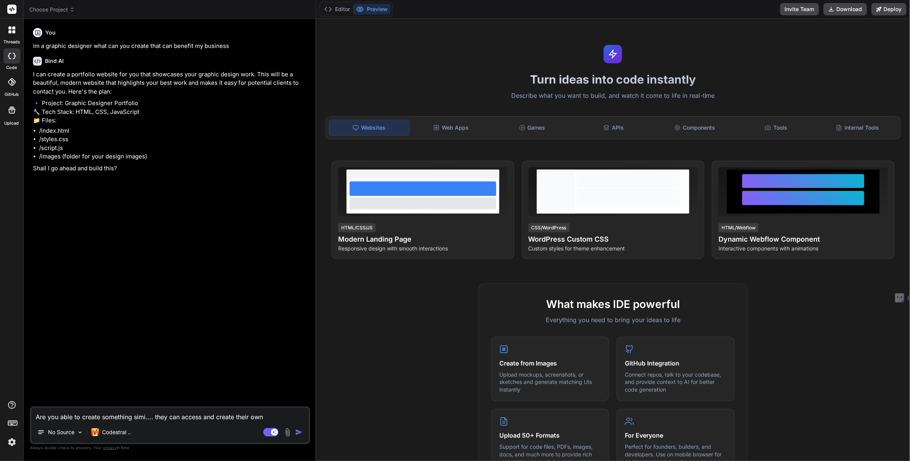
type textarea "Are you able to create something similar to link tree that I can use to give to…"
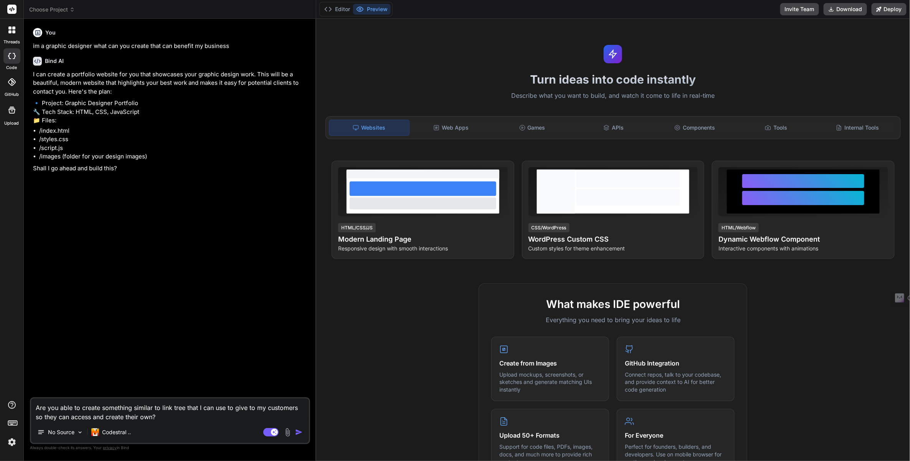
type textarea "x"
type textarea "Are you able to create something similar to link tree that I can use to give to…"
type textarea "x"
type textarea "Are you able to create something similar to link tree that I can use to give to…"
type textarea "x"
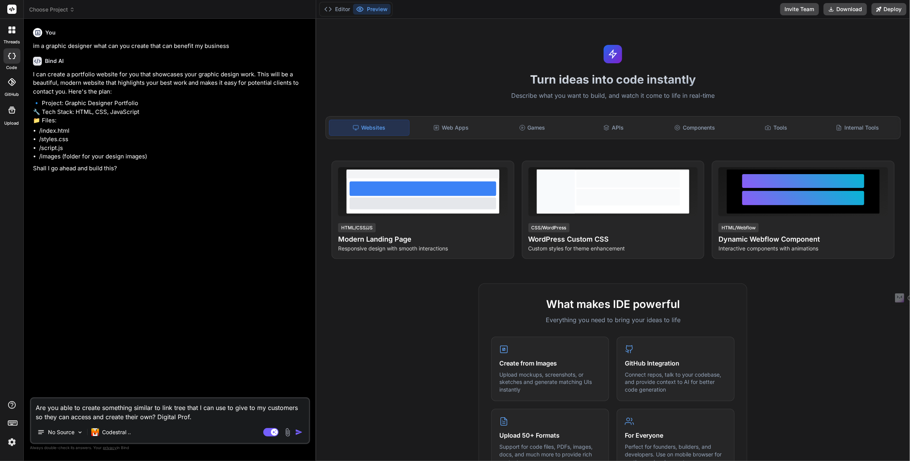
type textarea "Are you able to create something similar to link tree that I can use to give to…"
type textarea "x"
type textarea "Are you able to create something similar to link tree that I can use to give to…"
type textarea "x"
type textarea "Are you able to create something similar to link tree that I can use to give to…"
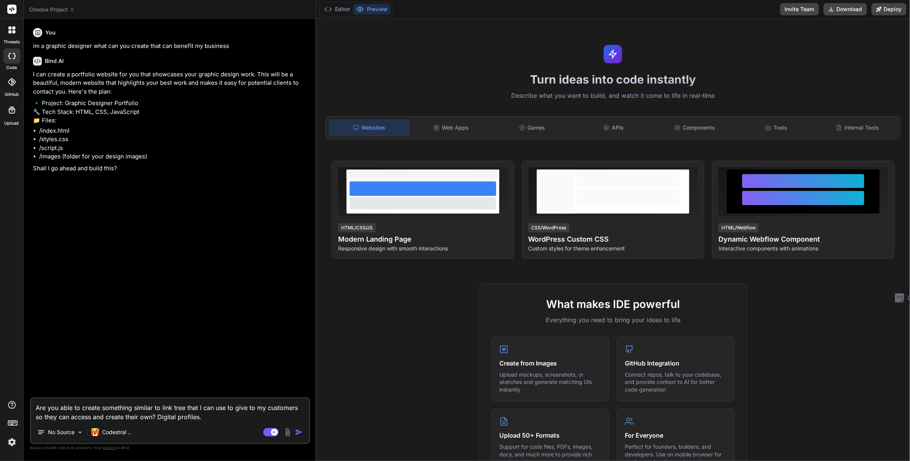
click at [299, 431] on img "button" at bounding box center [299, 433] width 8 height 8
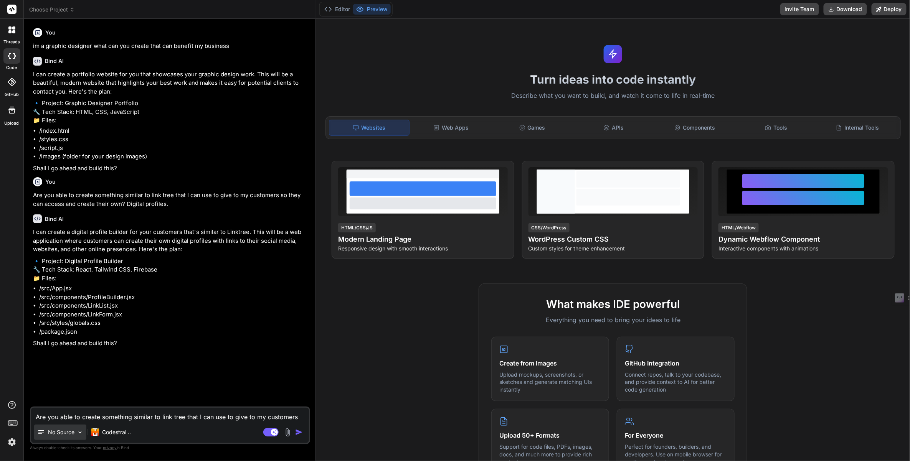
click at [83, 431] on img at bounding box center [80, 432] width 7 height 7
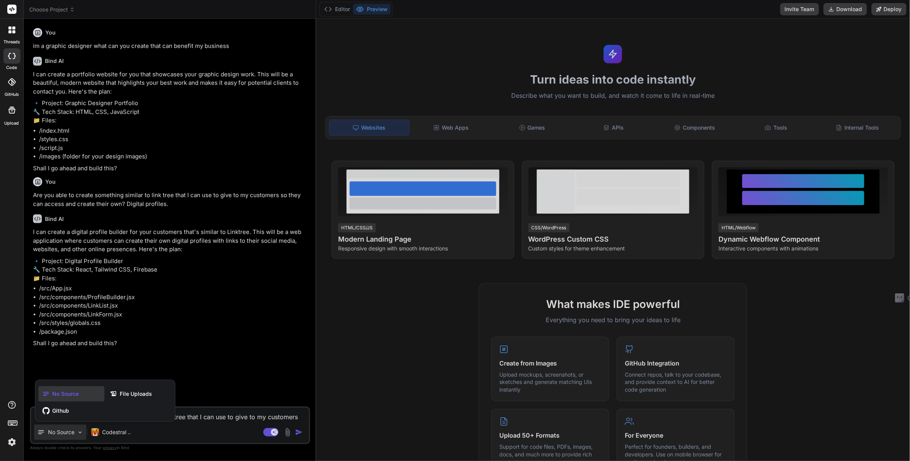
click at [80, 432] on div at bounding box center [455, 230] width 910 height 461
type textarea "x"
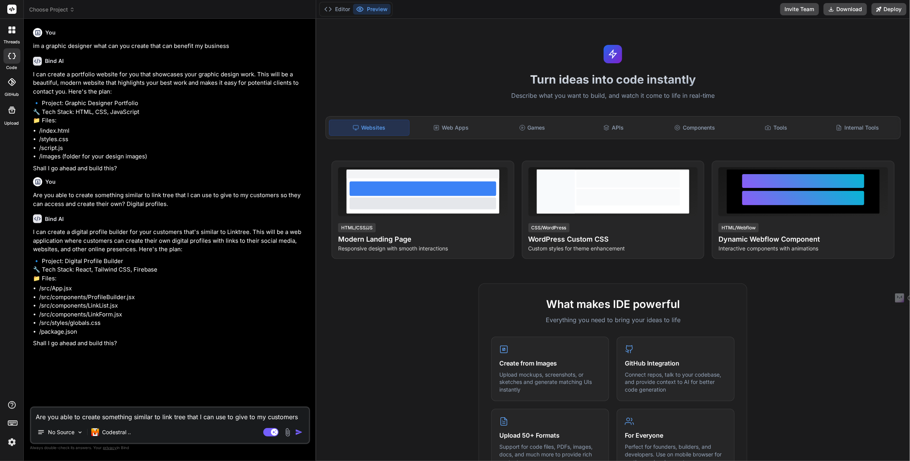
click at [381, 9] on button "Preview" at bounding box center [372, 9] width 38 height 11
click at [345, 7] on button "Editor" at bounding box center [337, 9] width 32 height 11
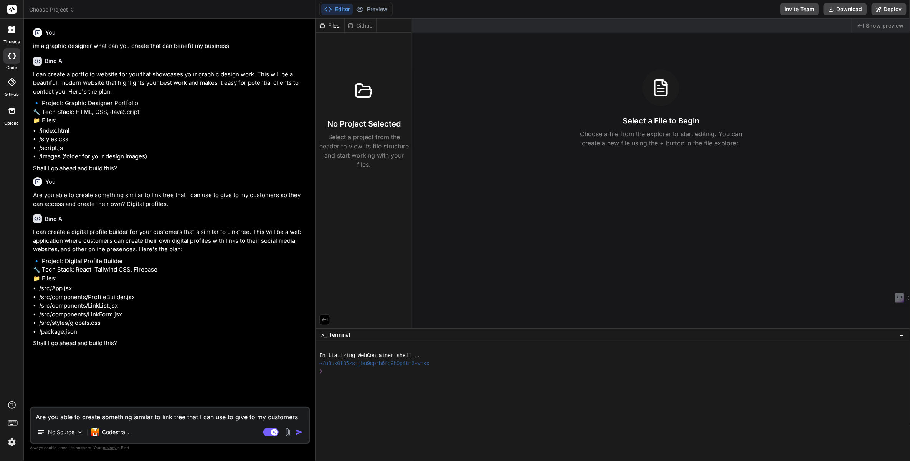
click at [345, 8] on button "Editor" at bounding box center [337, 9] width 32 height 11
click at [384, 8] on button "Preview" at bounding box center [372, 9] width 38 height 11
